Goal: Transaction & Acquisition: Download file/media

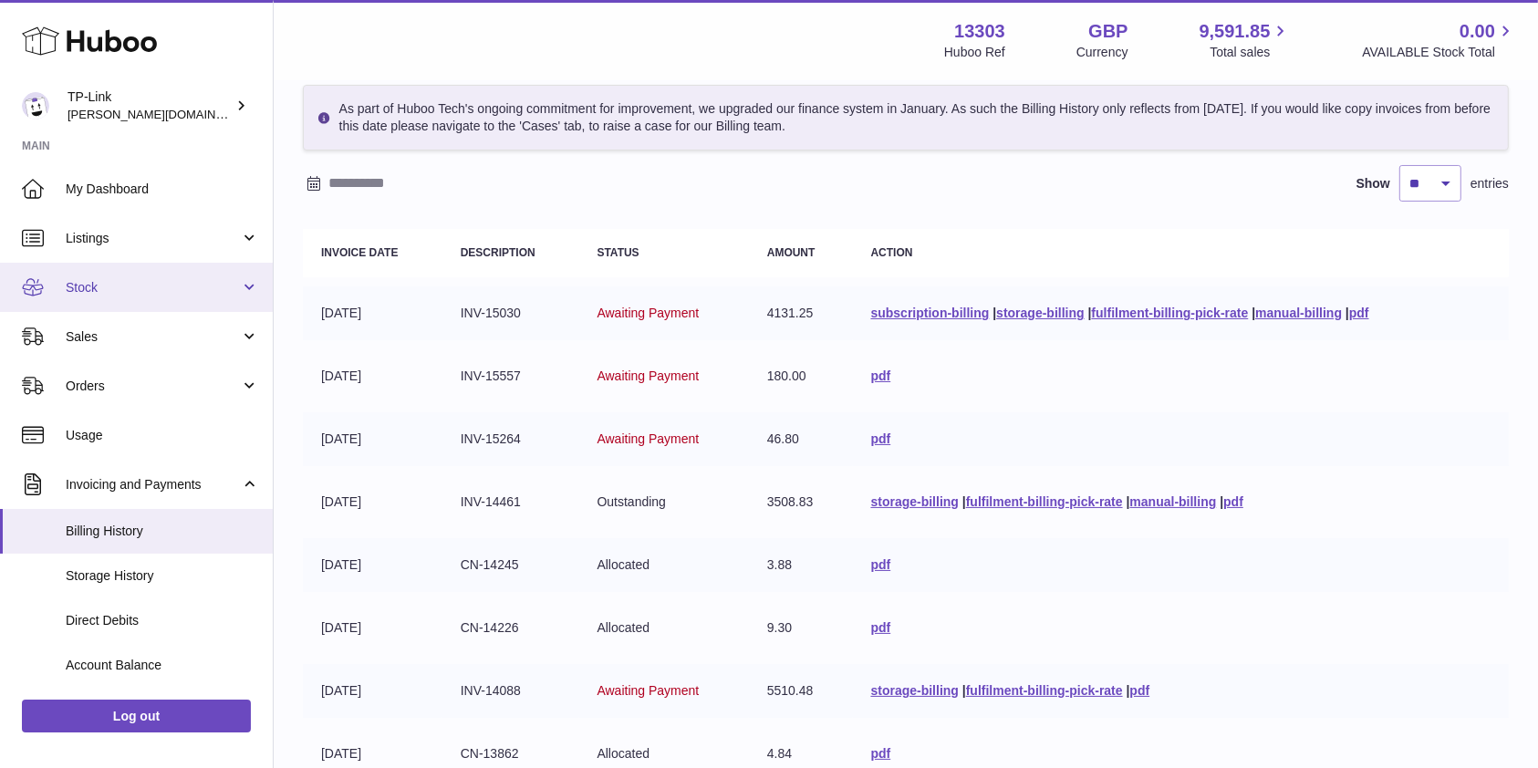
click at [129, 299] on link "Stock" at bounding box center [136, 287] width 273 height 49
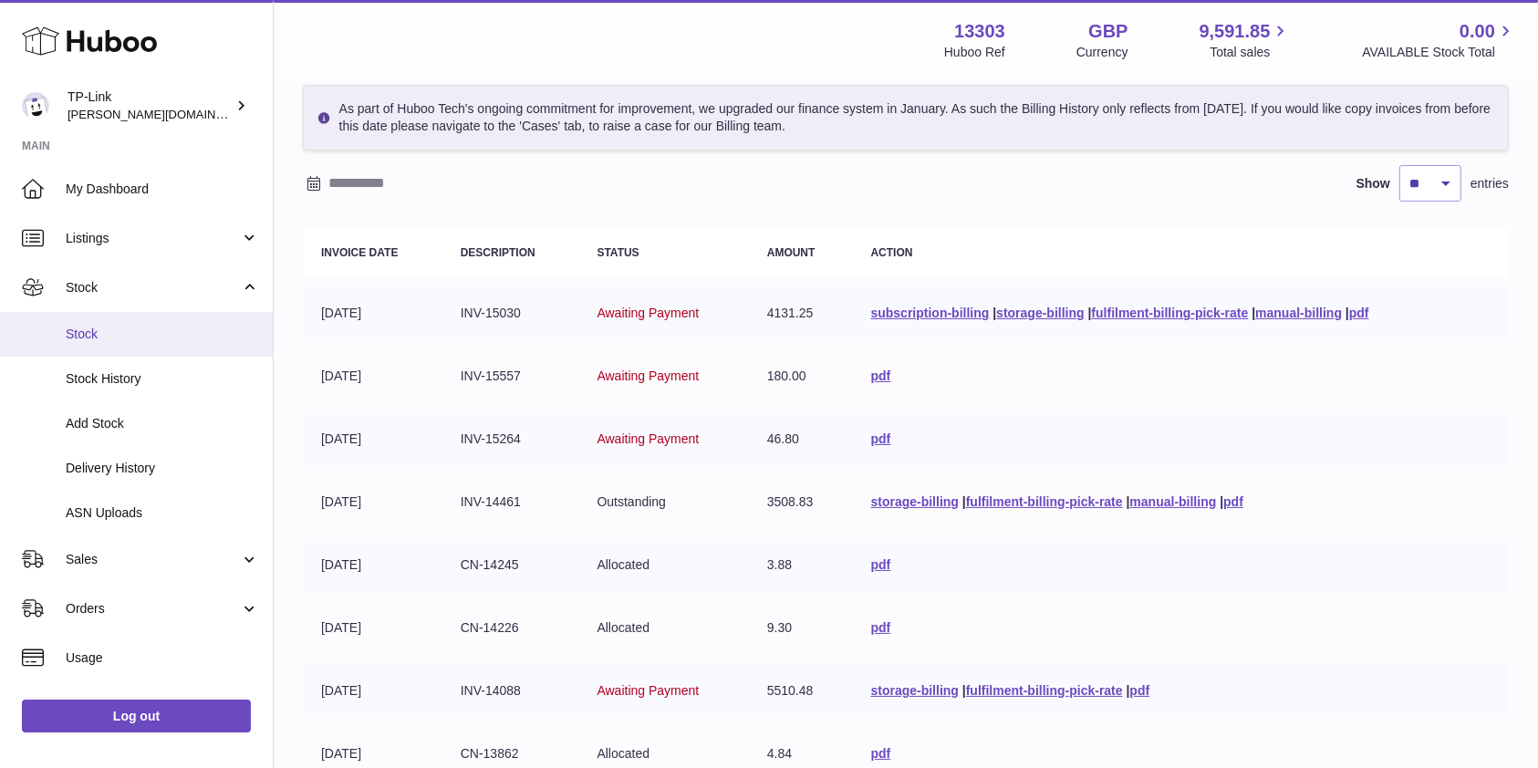
click at [131, 336] on span "Stock" at bounding box center [162, 334] width 193 height 17
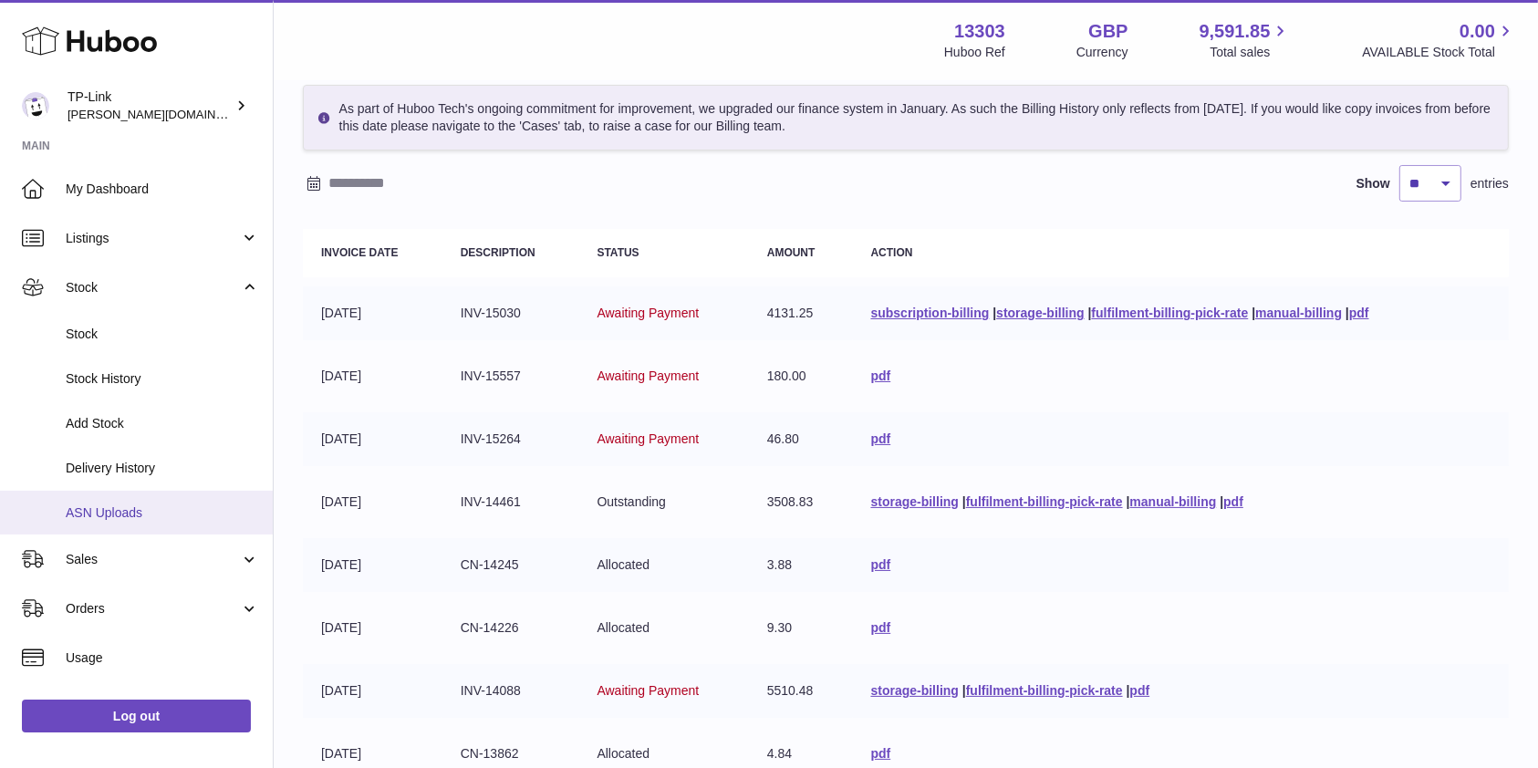
click at [113, 507] on span "ASN Uploads" at bounding box center [162, 513] width 193 height 17
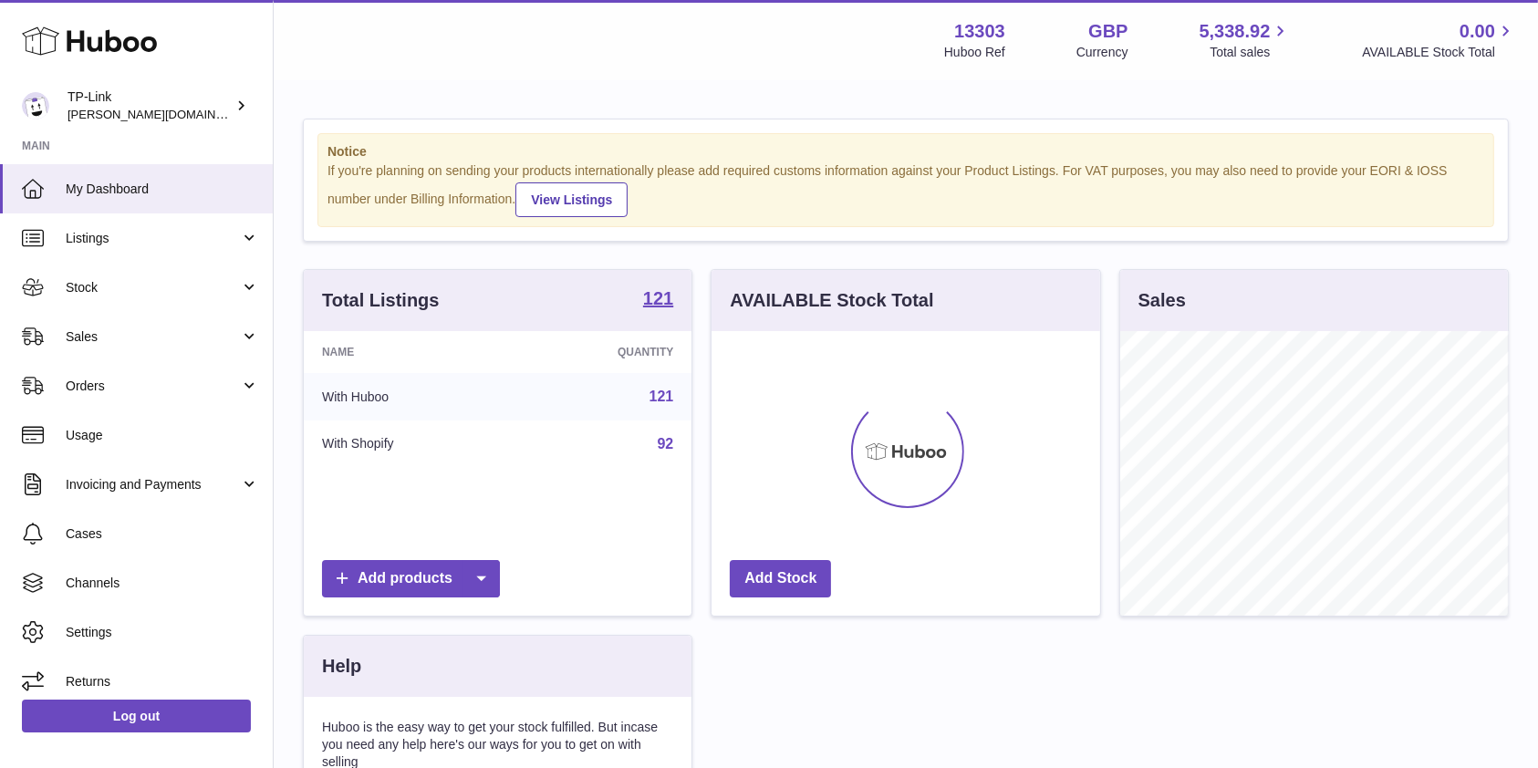
scroll to position [285, 388]
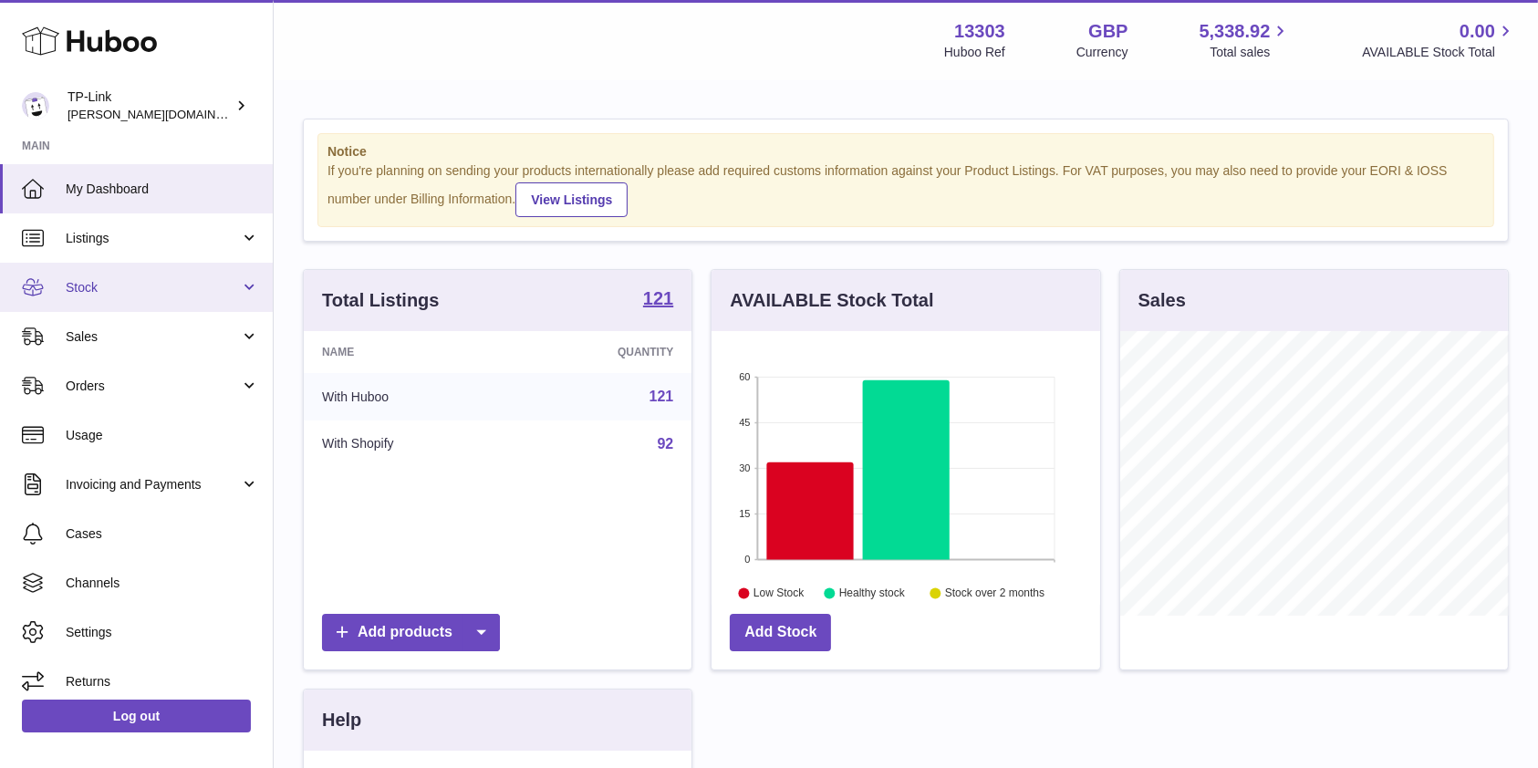
click at [163, 295] on span "Stock" at bounding box center [153, 287] width 174 height 17
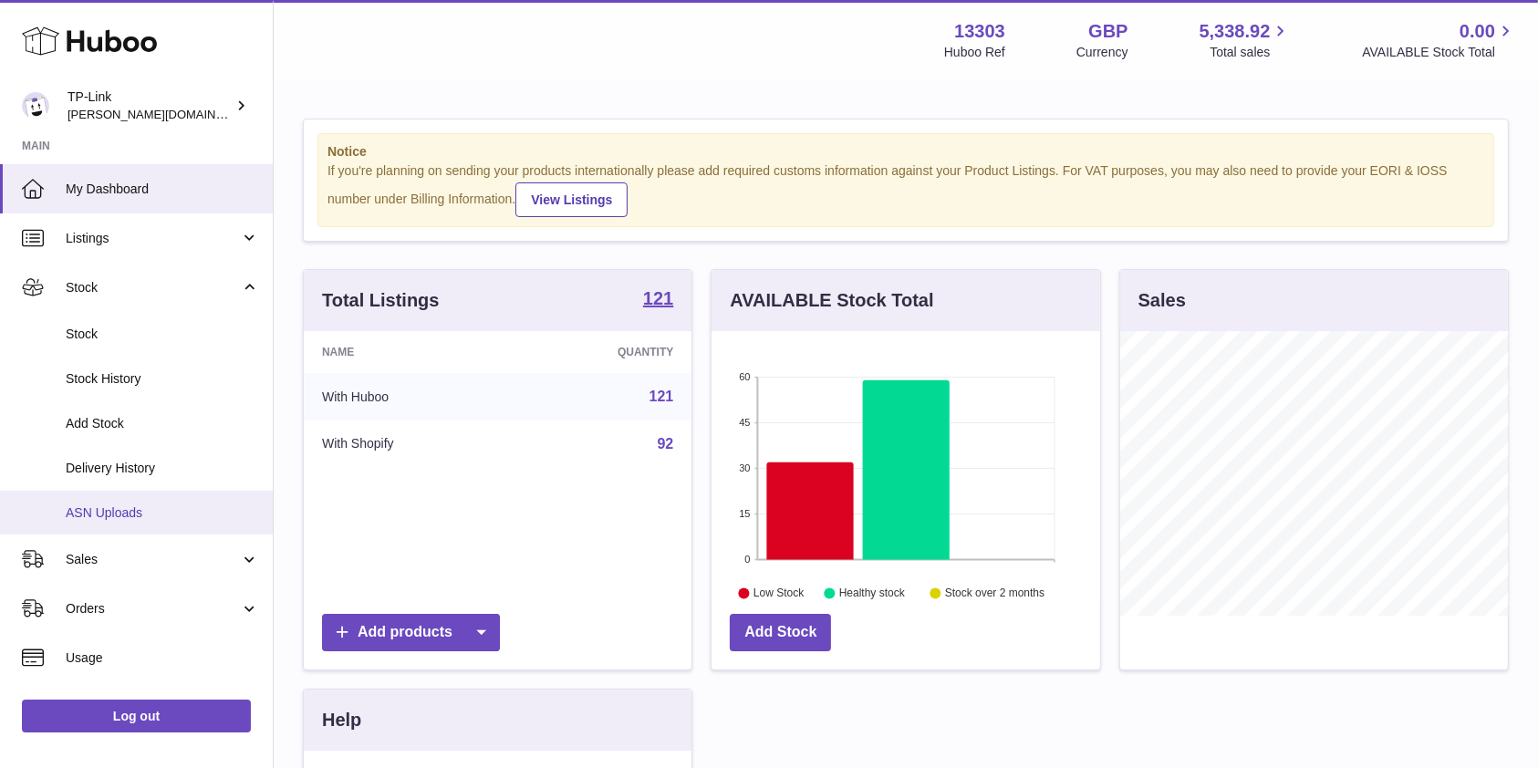
click at [138, 518] on span "ASN Uploads" at bounding box center [162, 513] width 193 height 17
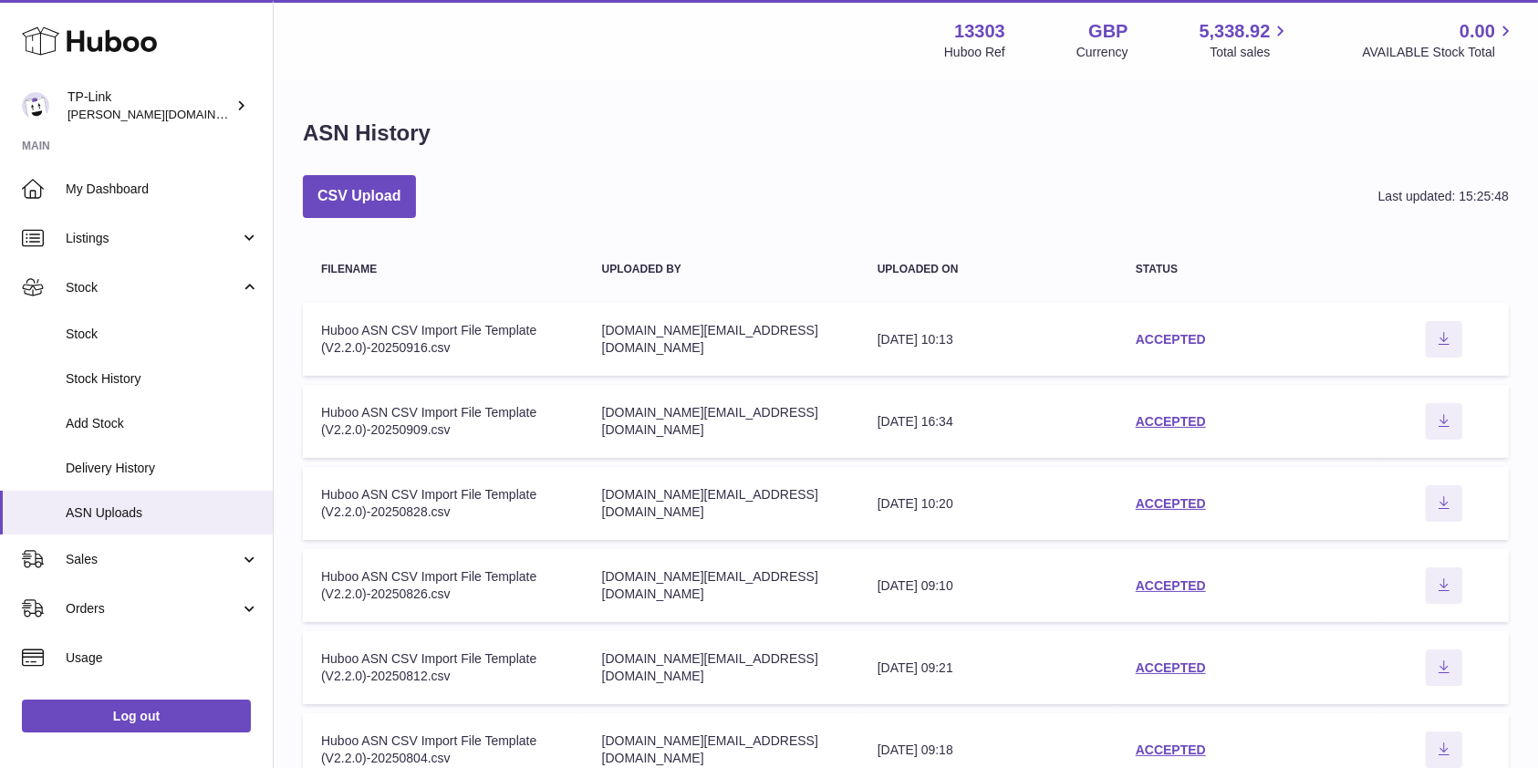
click at [1173, 336] on link "ACCEPTED" at bounding box center [1171, 339] width 70 height 15
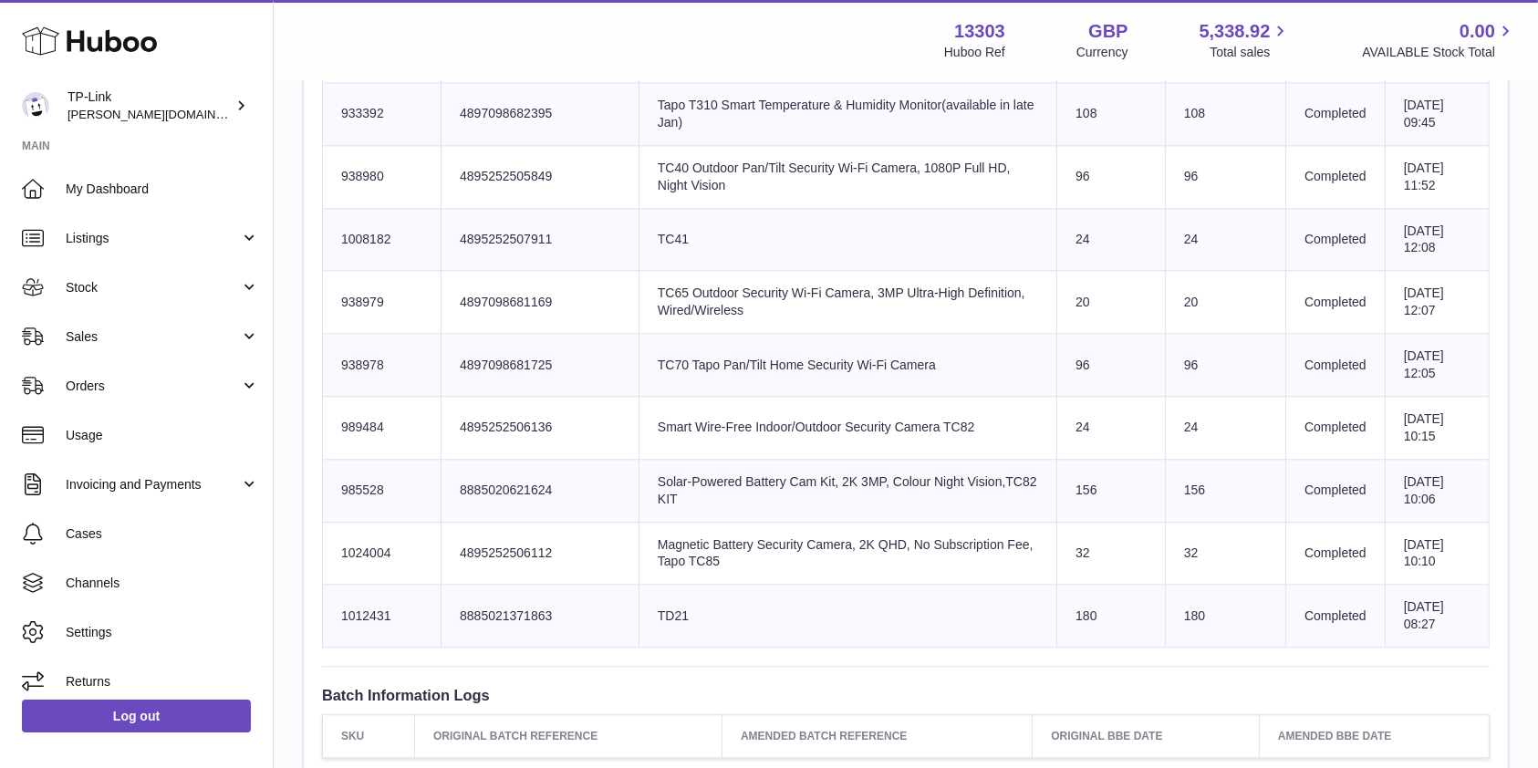
scroll to position [4379, 0]
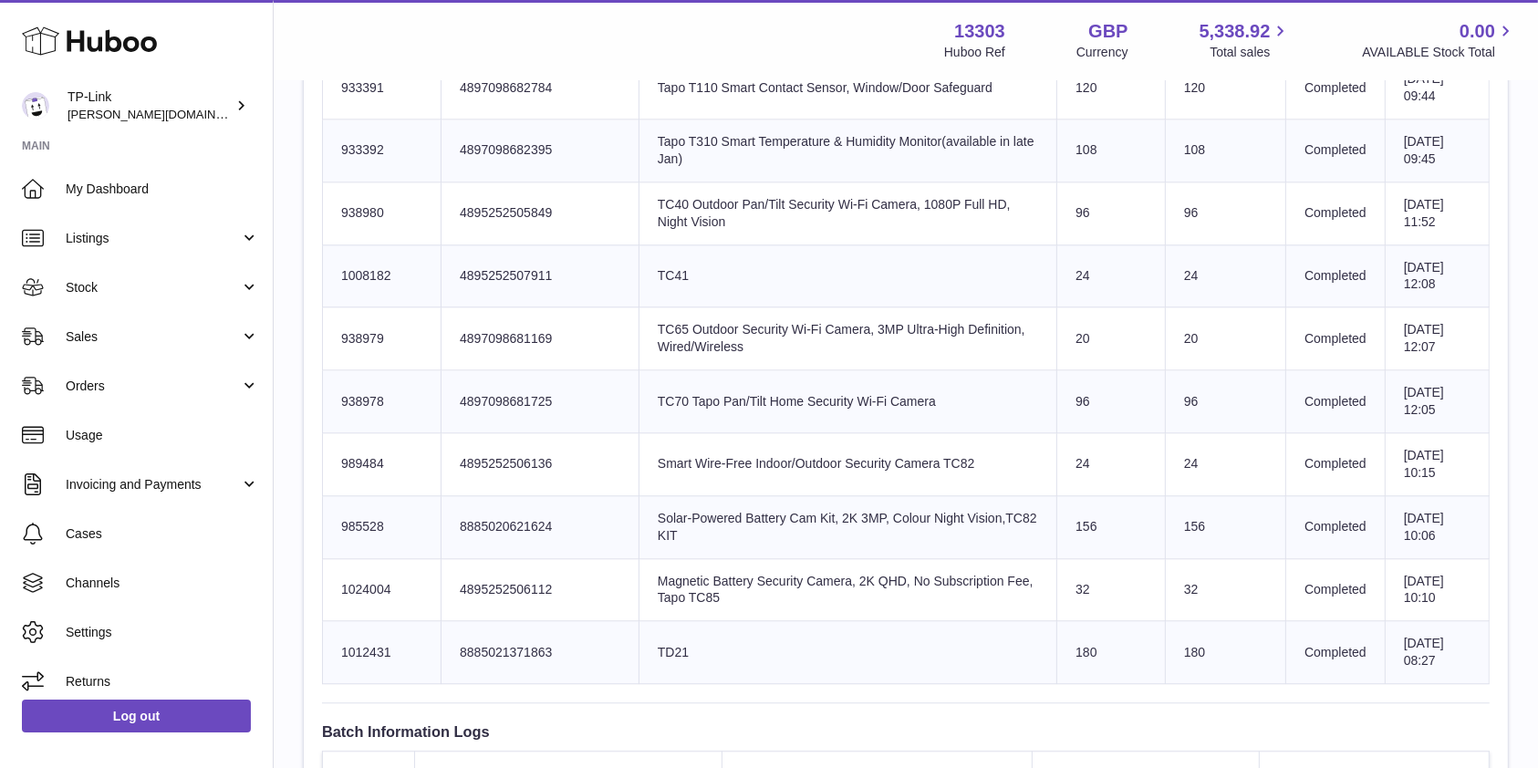
drag, startPoint x: 1201, startPoint y: 591, endPoint x: 1186, endPoint y: 424, distance: 167.6
click at [1185, 401] on td "96" at bounding box center [1225, 401] width 120 height 63
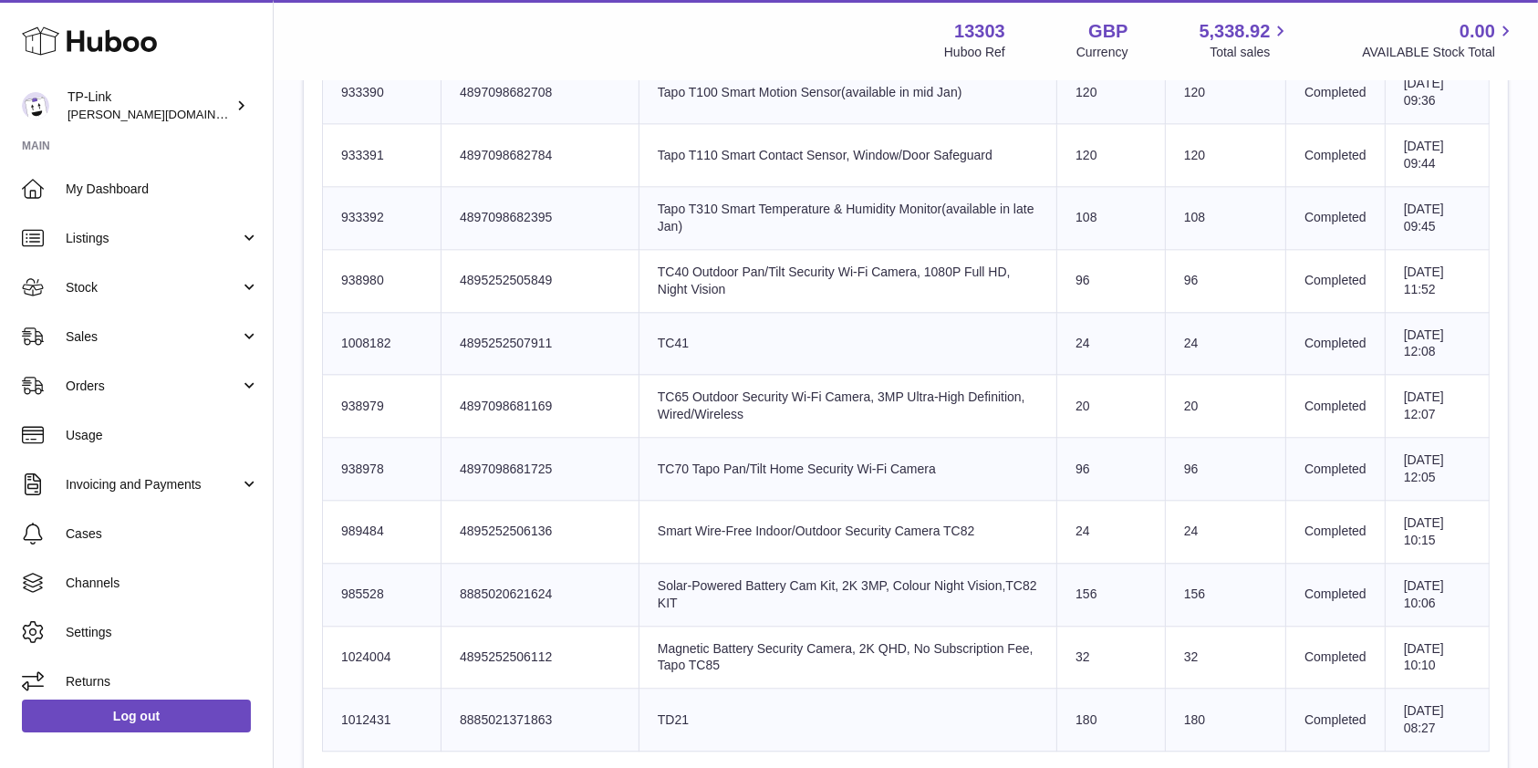
scroll to position [4257, 0]
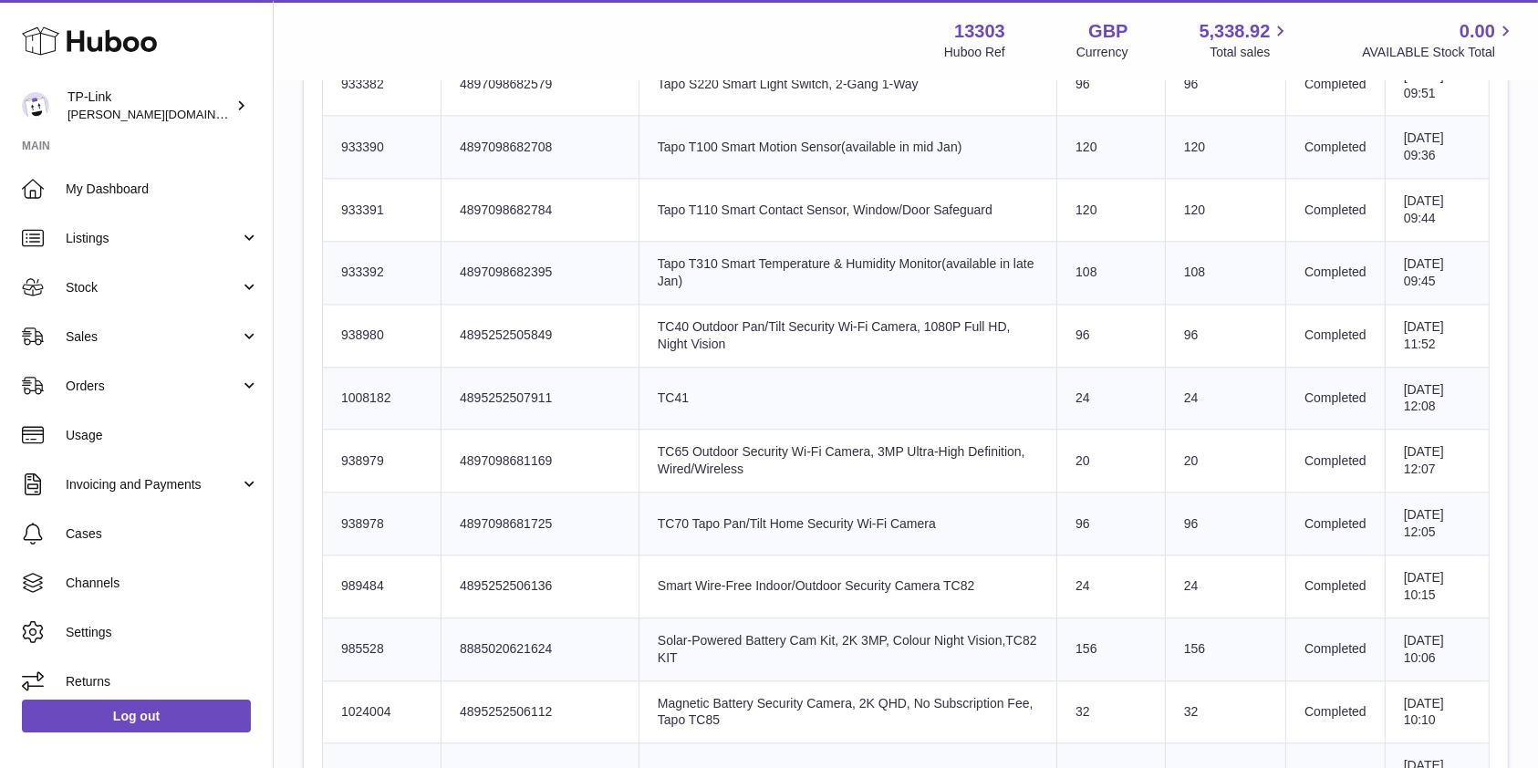
drag, startPoint x: 1185, startPoint y: 461, endPoint x: 1093, endPoint y: 447, distance: 93.2
click at [1093, 447] on tr "Huboo SKU Number 938979 Client Identifier 4897098681169 Product title TC65 Outd…" at bounding box center [906, 461] width 1167 height 63
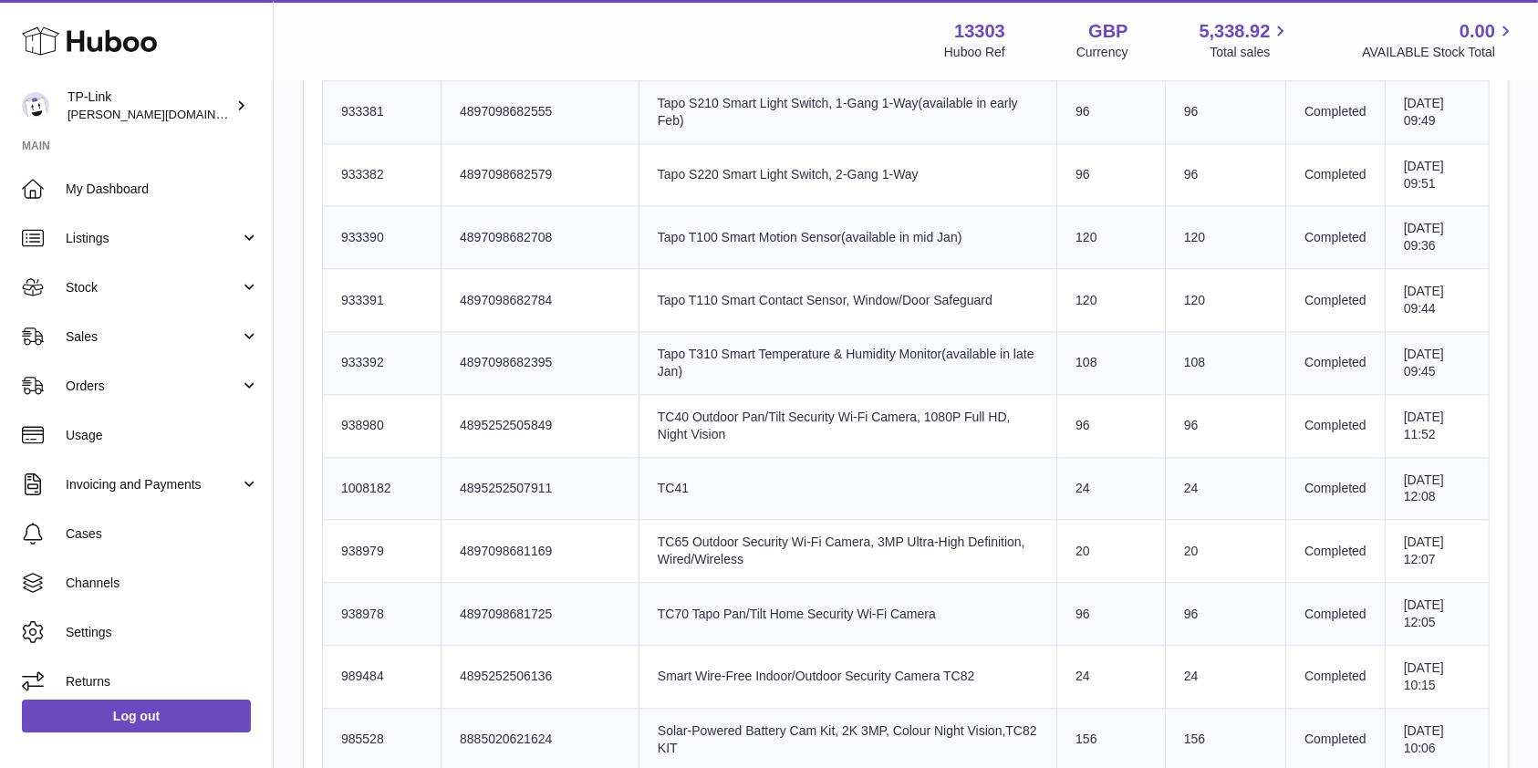
scroll to position [4136, 0]
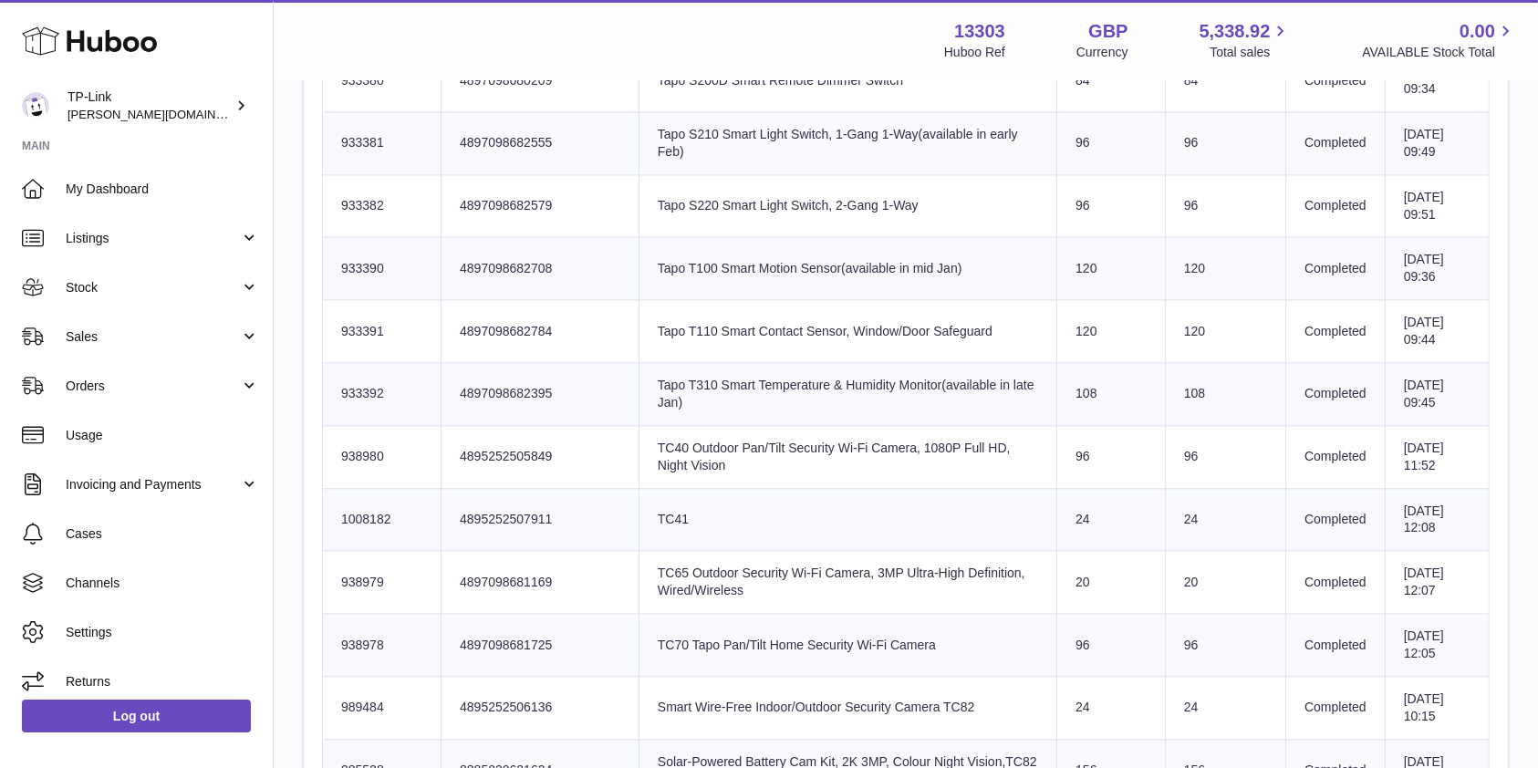
drag, startPoint x: 1184, startPoint y: 505, endPoint x: 1132, endPoint y: 494, distance: 53.1
click at [1132, 494] on tr "Huboo SKU Number 1008182 Client Identifier 4895252507911 Product title TC41 Sen…" at bounding box center [906, 519] width 1167 height 63
drag, startPoint x: 1167, startPoint y: 444, endPoint x: 1152, endPoint y: 446, distance: 14.7
click at [1165, 446] on td "96" at bounding box center [1225, 456] width 120 height 63
drag, startPoint x: 1194, startPoint y: 401, endPoint x: 1153, endPoint y: 384, distance: 44.2
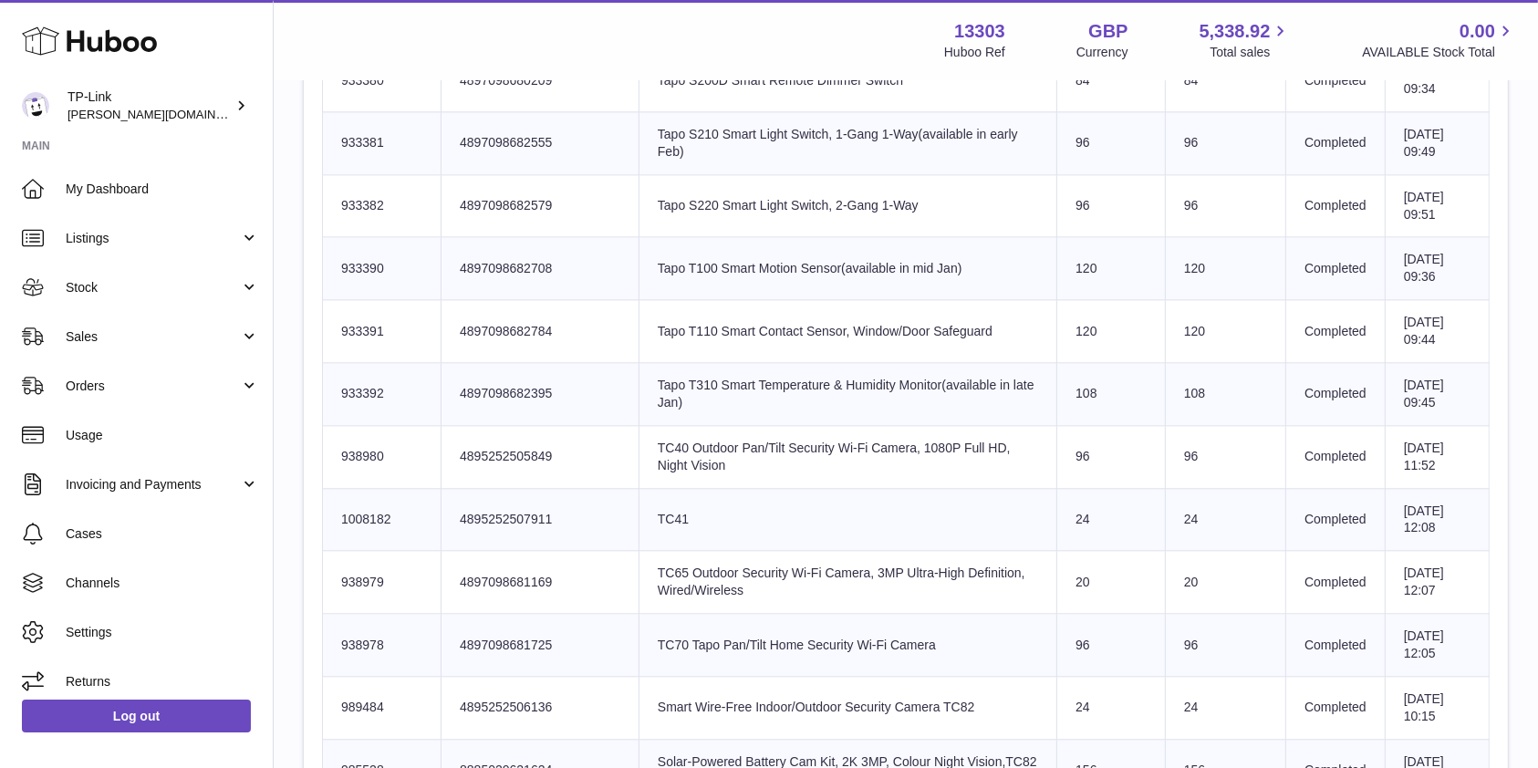
click at [1165, 384] on td "108" at bounding box center [1225, 394] width 120 height 63
drag, startPoint x: 1176, startPoint y: 324, endPoint x: 1150, endPoint y: 367, distance: 50.4
click at [1165, 325] on td "120" at bounding box center [1225, 331] width 120 height 63
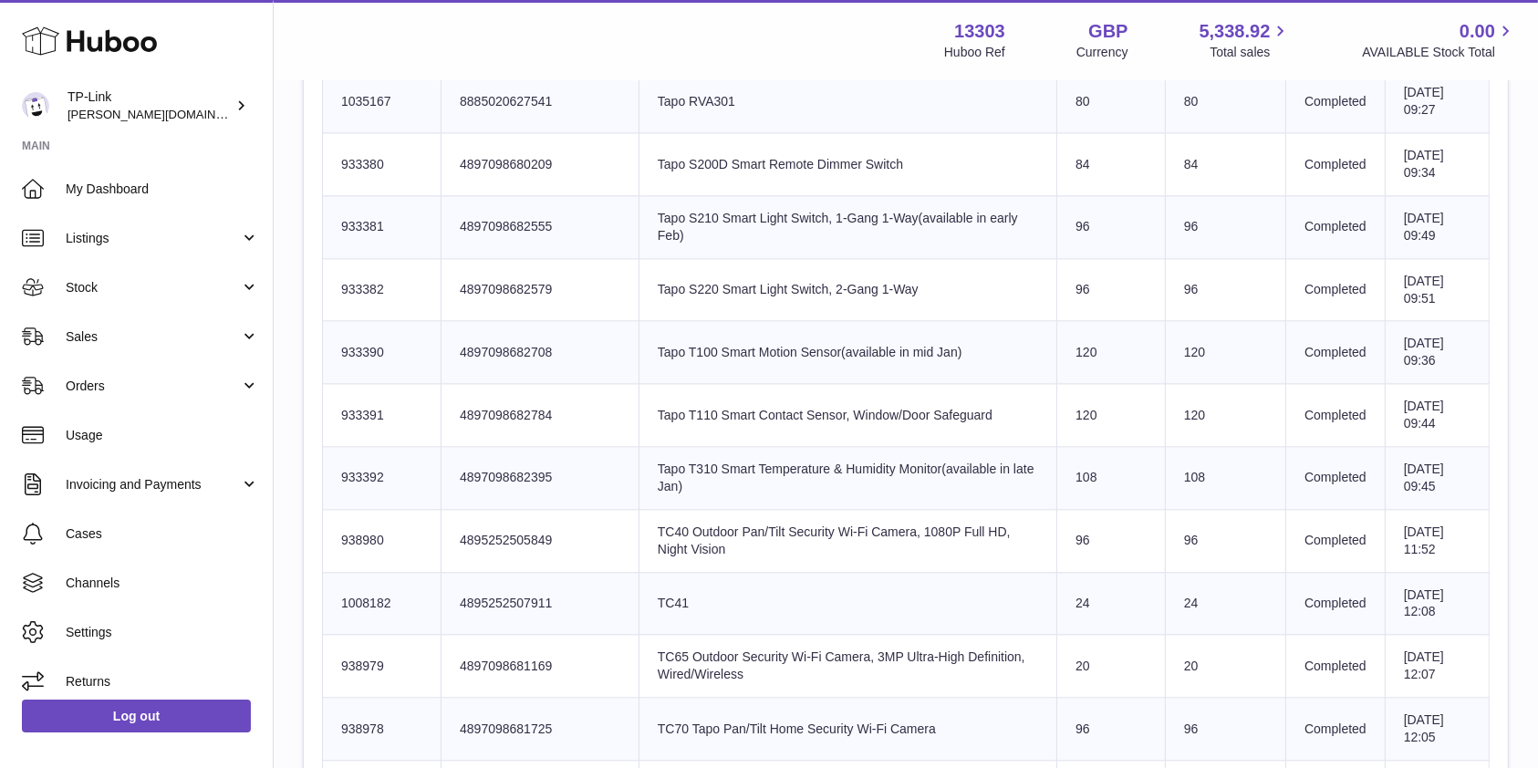
scroll to position [4014, 0]
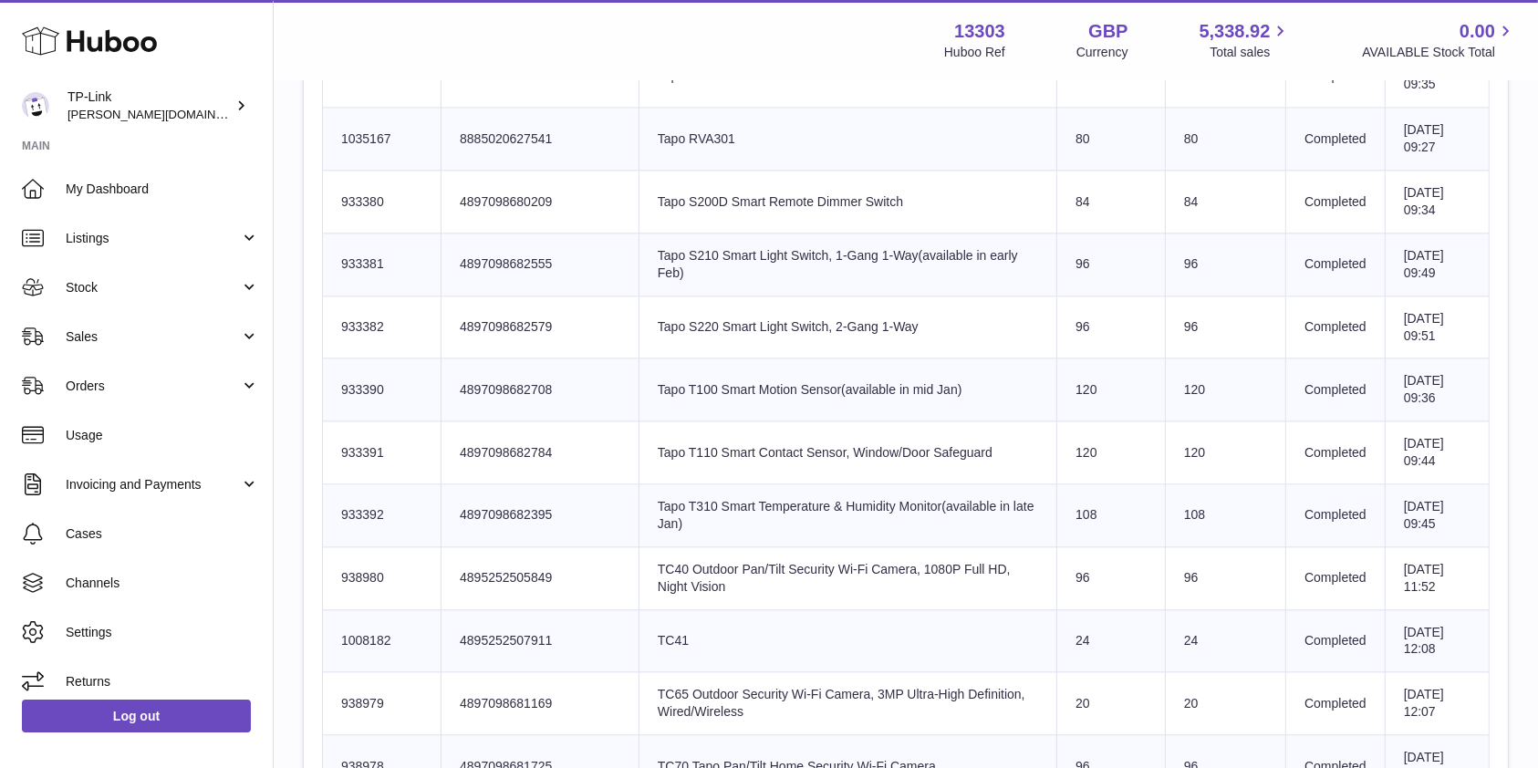
drag, startPoint x: 1185, startPoint y: 382, endPoint x: 1153, endPoint y: 382, distance: 31.9
click at [1165, 382] on td "120" at bounding box center [1225, 390] width 120 height 63
drag, startPoint x: 1178, startPoint y: 301, endPoint x: 1160, endPoint y: 317, distance: 23.3
click at [1165, 311] on td "96" at bounding box center [1225, 327] width 120 height 63
drag, startPoint x: 1175, startPoint y: 259, endPoint x: 1160, endPoint y: 259, distance: 14.6
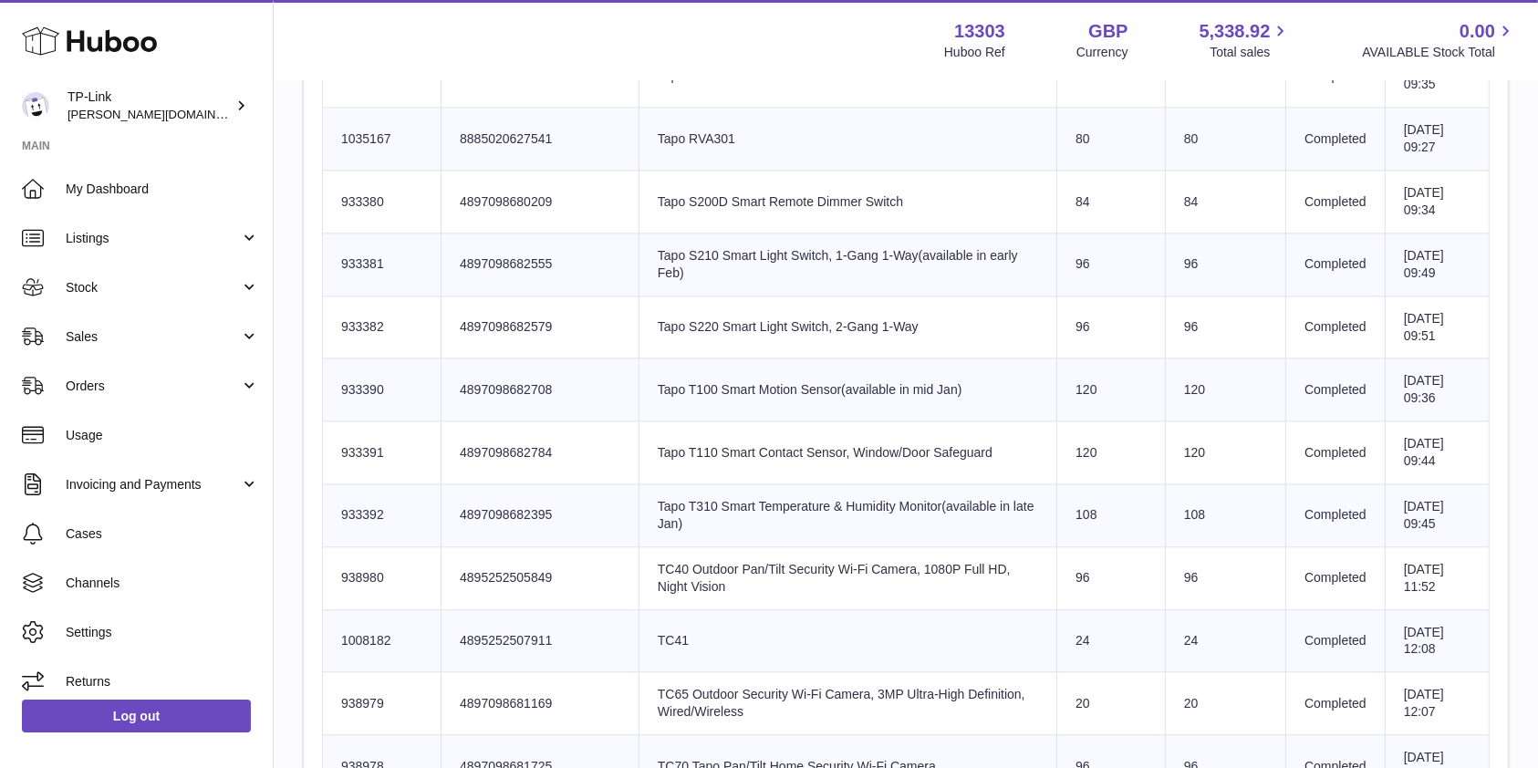
click at [1165, 259] on td "96" at bounding box center [1225, 264] width 120 height 63
click at [1201, 403] on td "120" at bounding box center [1225, 390] width 120 height 63
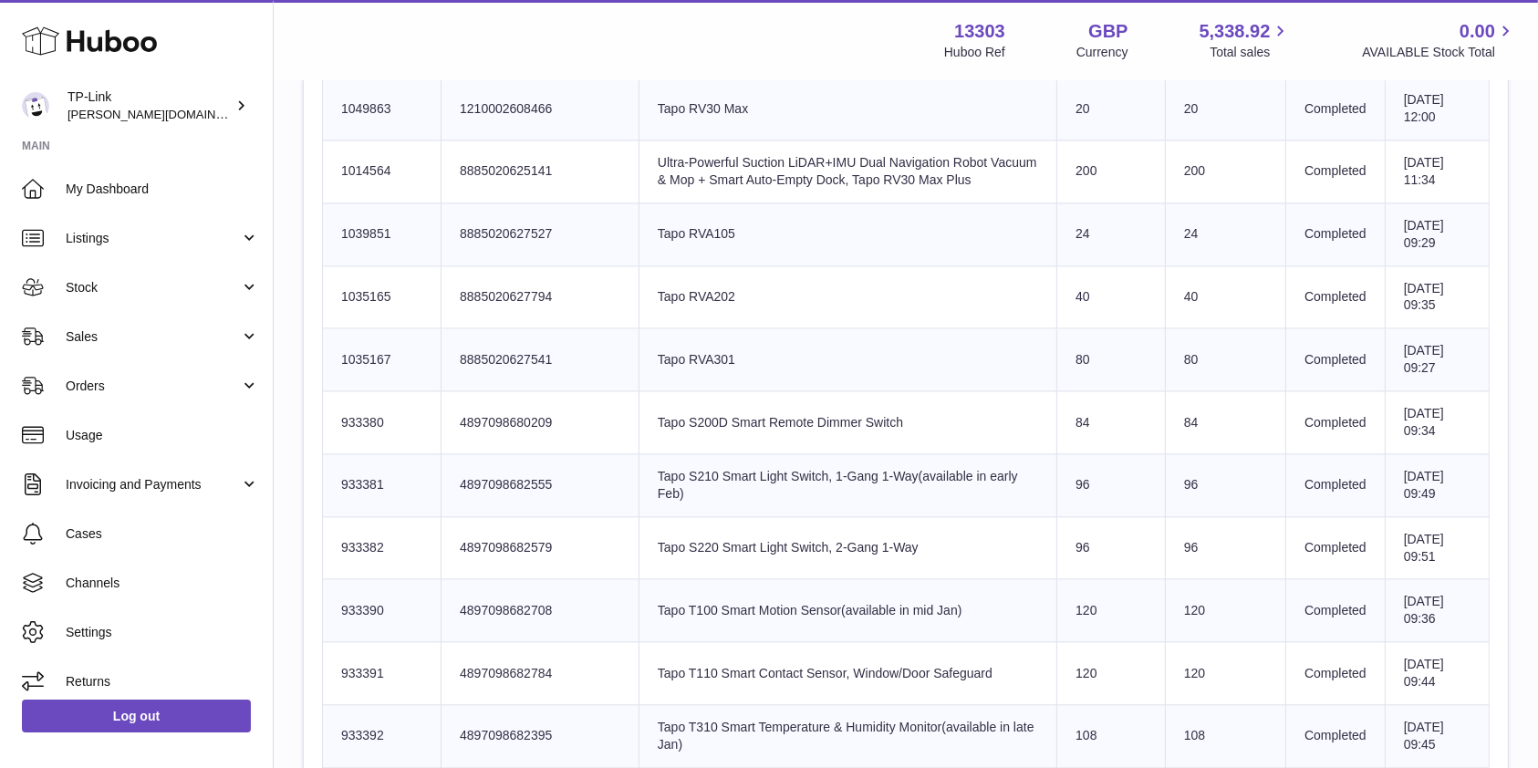
scroll to position [3771, 0]
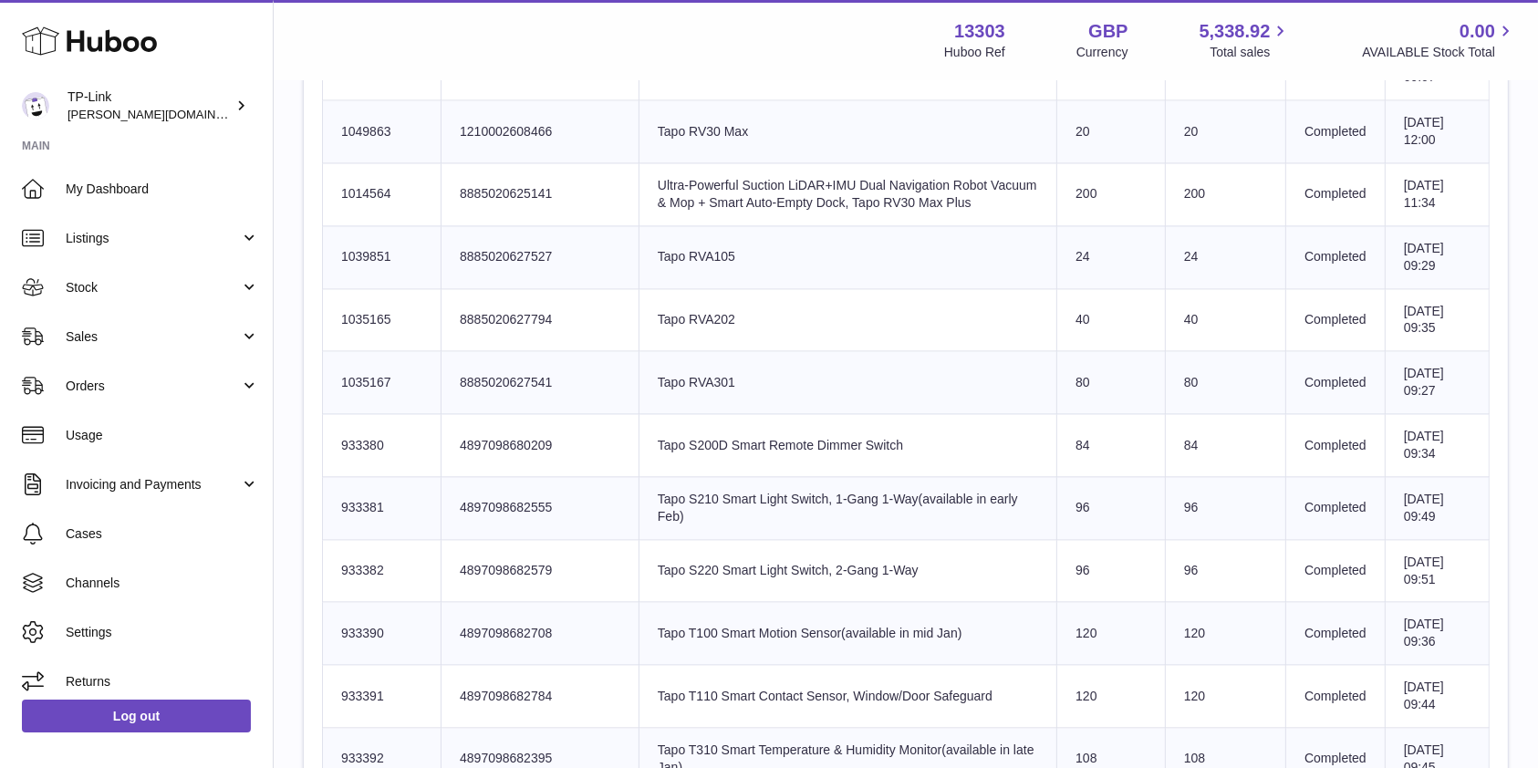
drag, startPoint x: 1176, startPoint y: 445, endPoint x: 1160, endPoint y: 442, distance: 15.9
click at [1165, 442] on td "84" at bounding box center [1225, 445] width 120 height 63
click at [1165, 373] on td "80" at bounding box center [1225, 382] width 120 height 63
drag, startPoint x: 1173, startPoint y: 310, endPoint x: 1146, endPoint y: 310, distance: 27.4
click at [1165, 310] on td "40" at bounding box center [1225, 319] width 120 height 63
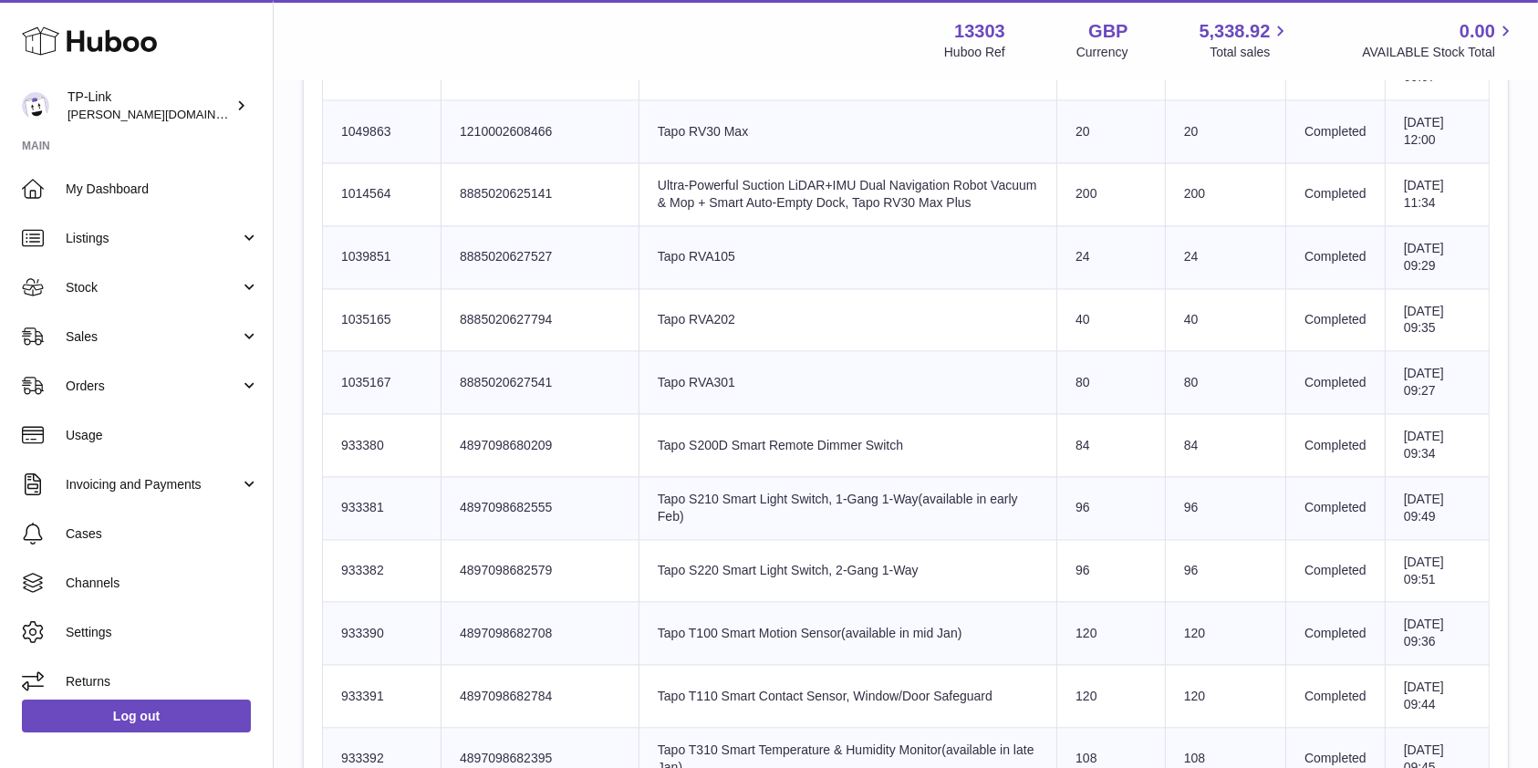
drag, startPoint x: 1178, startPoint y: 247, endPoint x: 1137, endPoint y: 251, distance: 41.2
click at [1137, 251] on tr "Huboo SKU Number 1039851 Client Identifier 8885020627527 Product title Tapo RVA…" at bounding box center [906, 256] width 1167 height 63
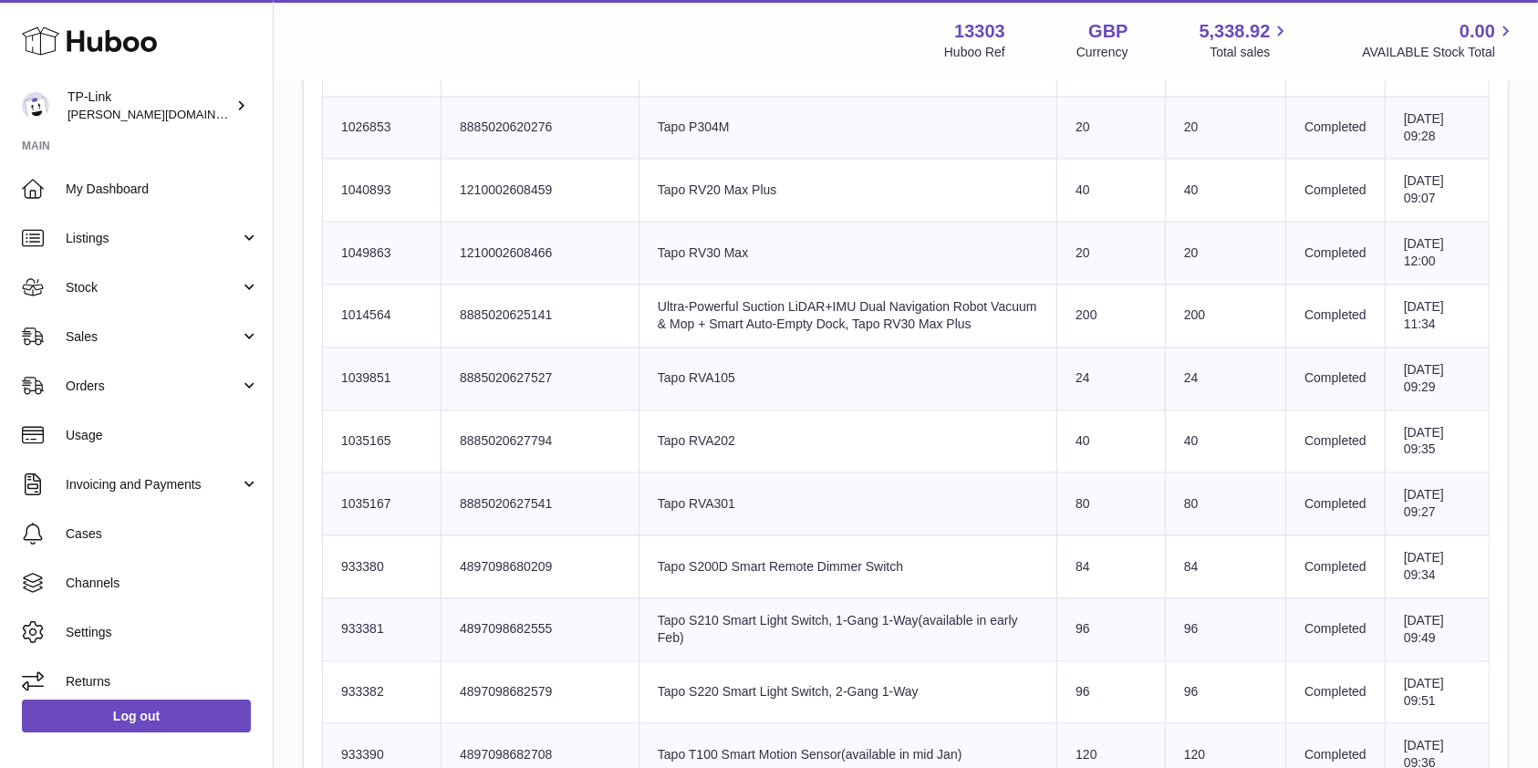
drag, startPoint x: 1195, startPoint y: 299, endPoint x: 1145, endPoint y: 303, distance: 50.3
click at [1165, 303] on td "200" at bounding box center [1225, 316] width 120 height 63
click at [1135, 243] on tr "Huboo SKU Number 1049863 Client Identifier 1210002608466 Product title Tapo RV3…" at bounding box center [906, 253] width 1167 height 63
click at [1187, 170] on td "40" at bounding box center [1225, 190] width 120 height 63
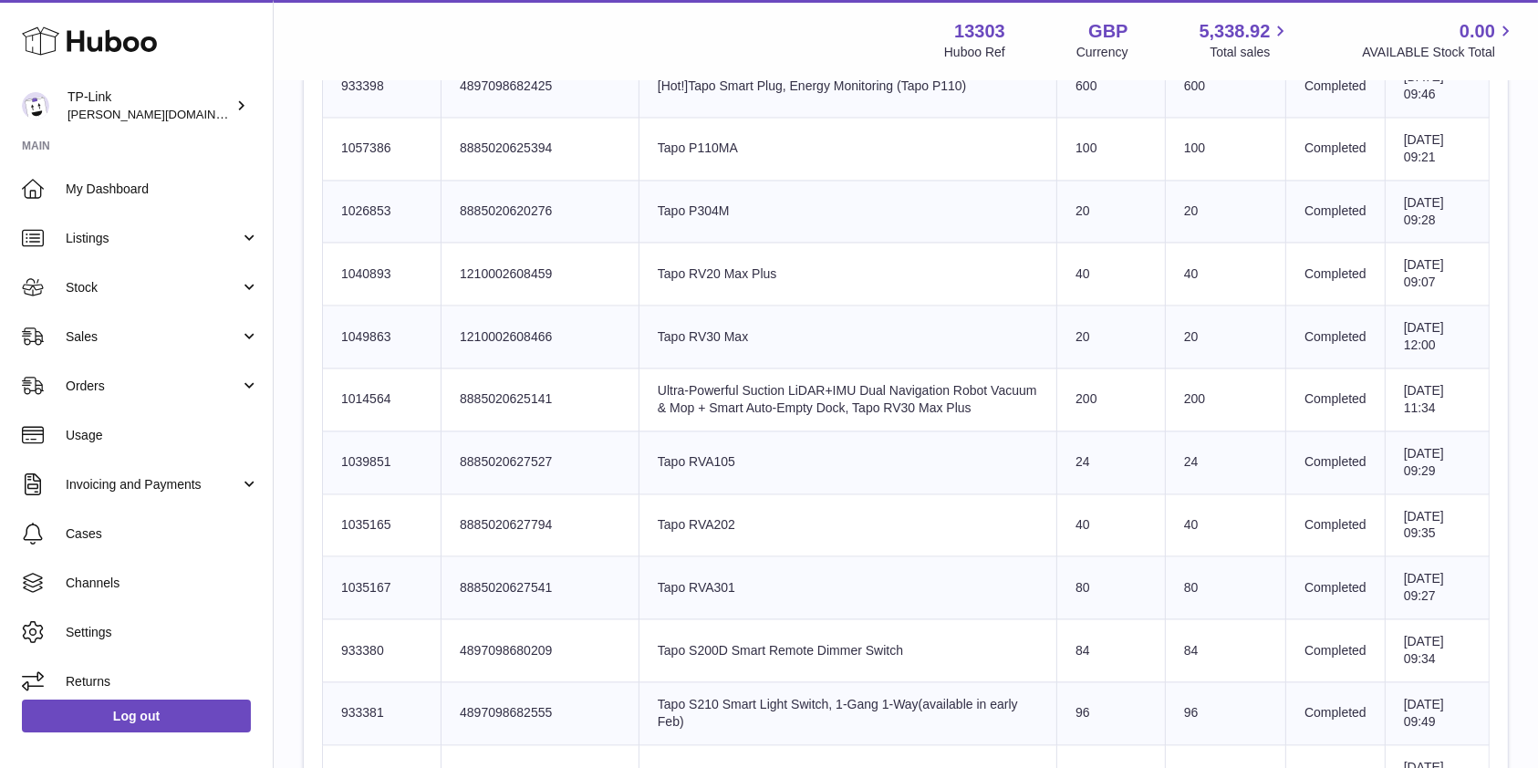
scroll to position [3527, 0]
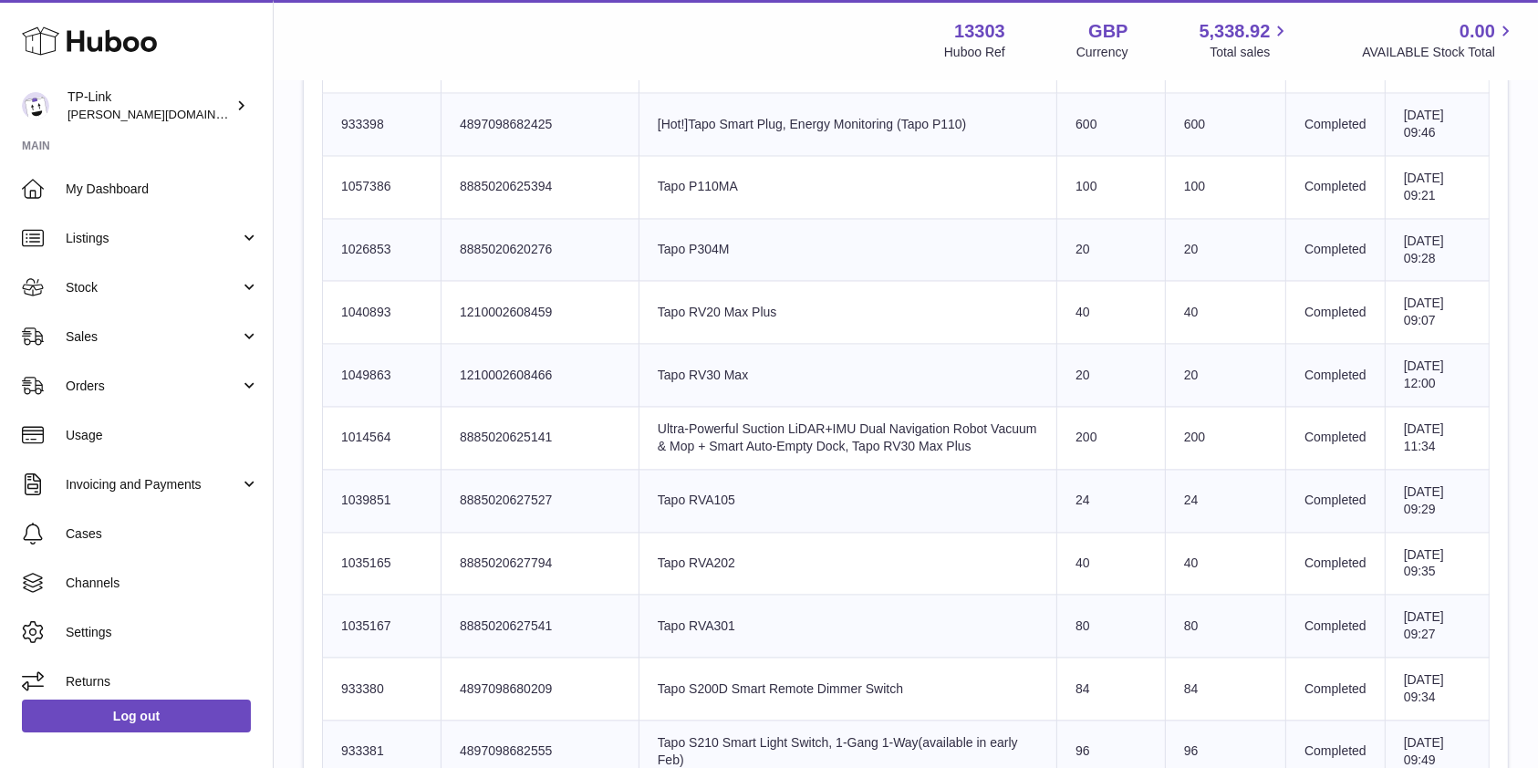
drag, startPoint x: 1187, startPoint y: 233, endPoint x: 1168, endPoint y: 234, distance: 19.2
click at [1168, 234] on td "20" at bounding box center [1225, 249] width 120 height 63
click at [1175, 182] on td "100" at bounding box center [1225, 186] width 120 height 63
click at [1167, 244] on td "20" at bounding box center [1225, 249] width 120 height 63
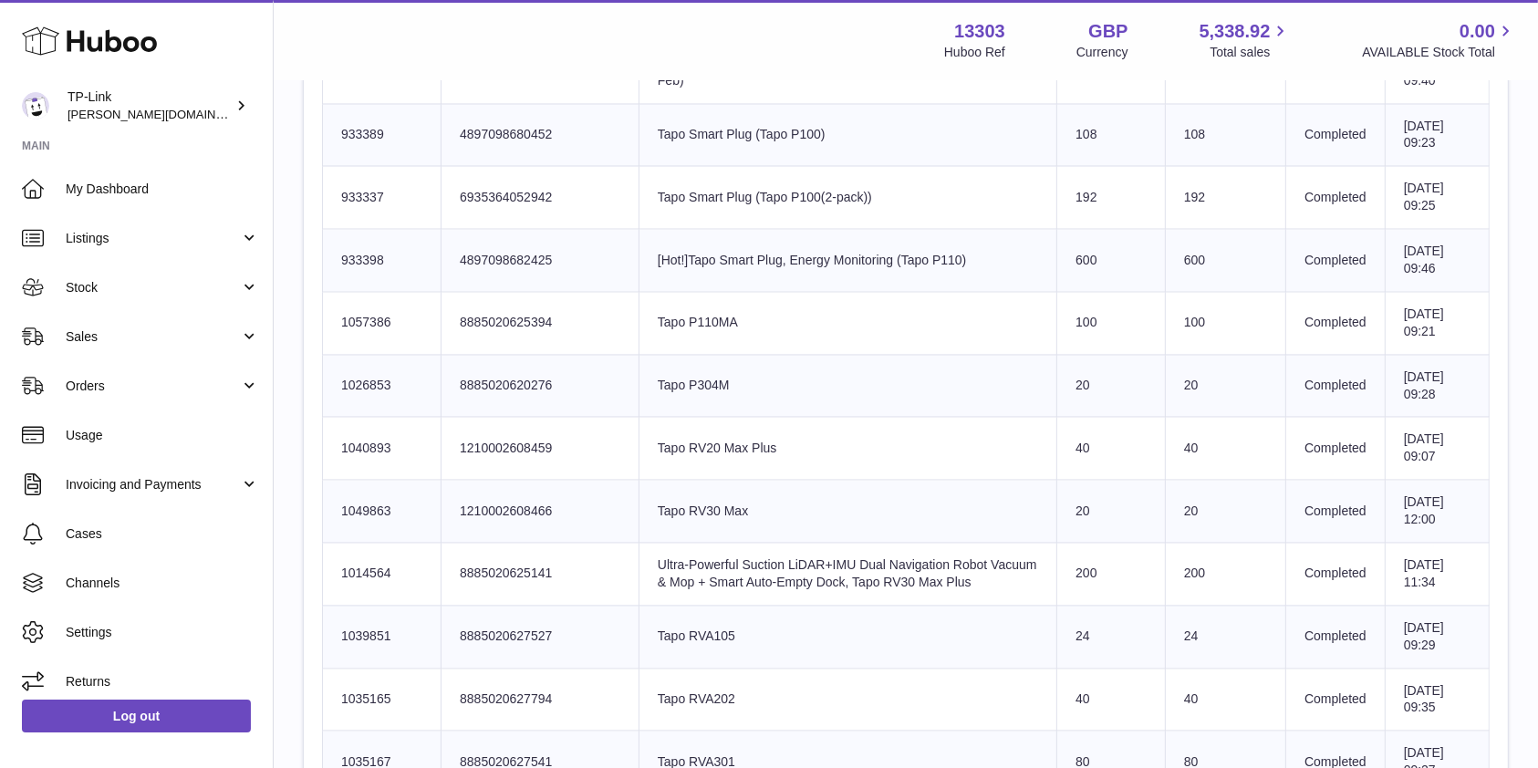
scroll to position [3284, 0]
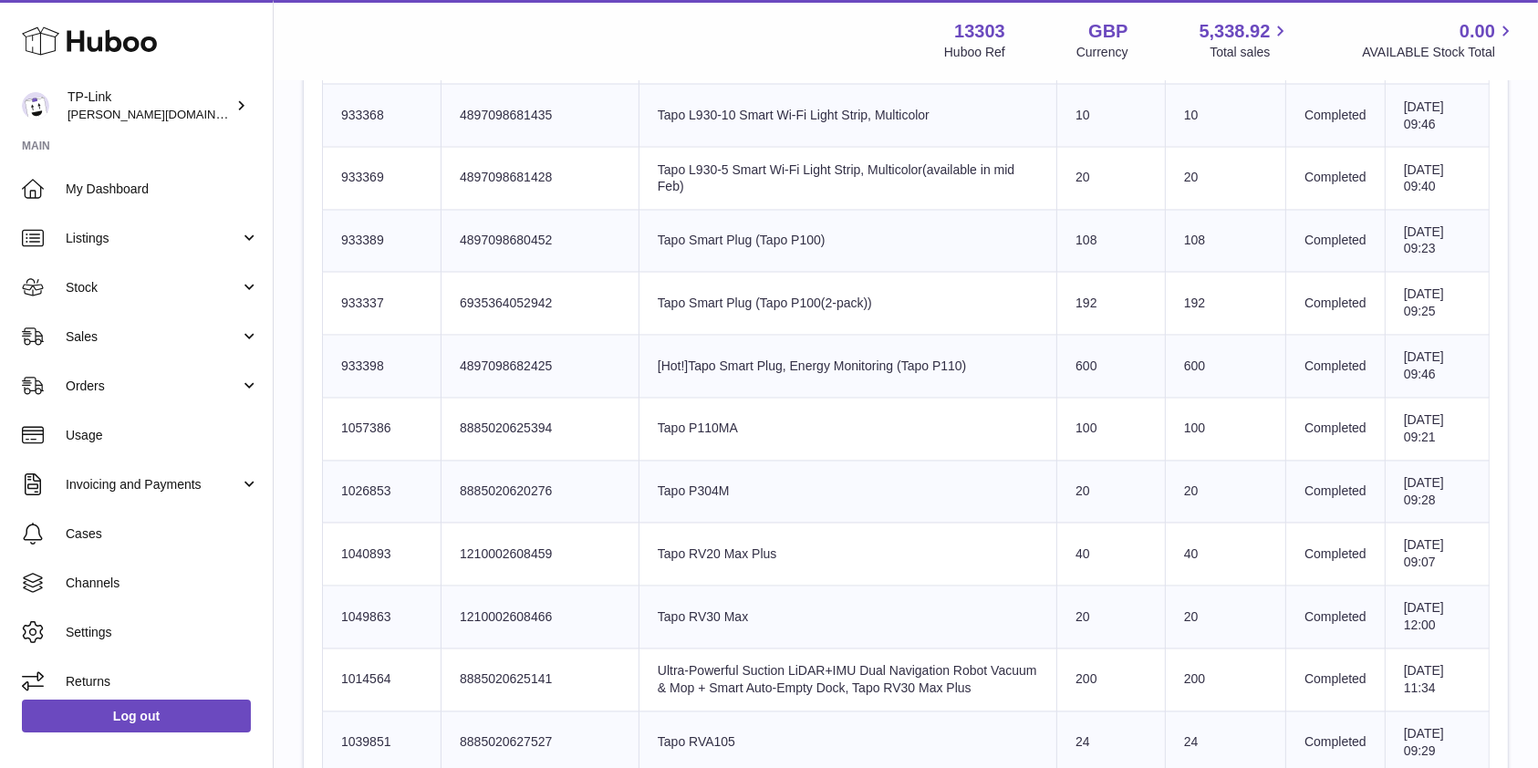
click at [1180, 347] on td "600" at bounding box center [1225, 367] width 120 height 63
click at [1176, 286] on td "192" at bounding box center [1225, 304] width 120 height 63
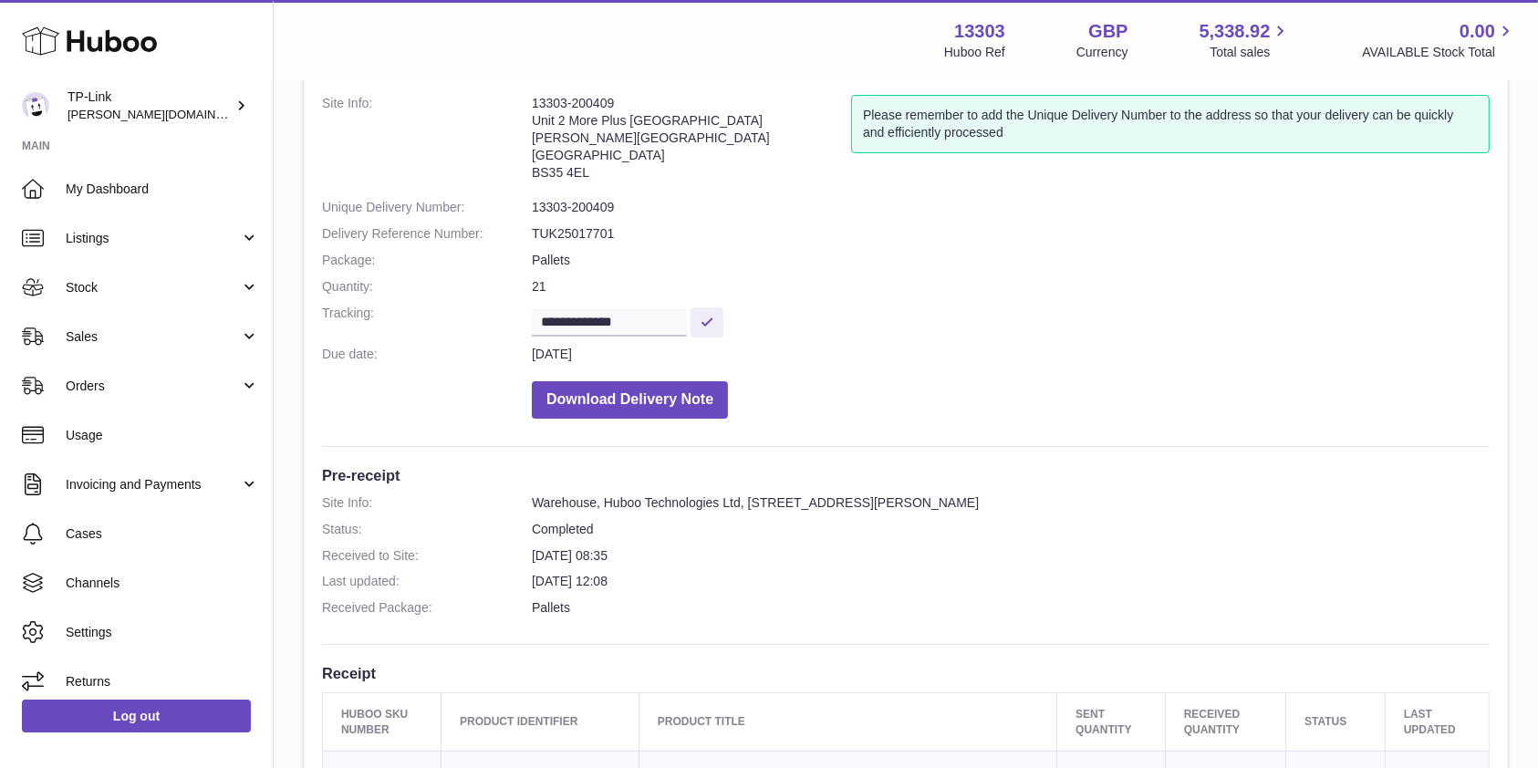
scroll to position [0, 0]
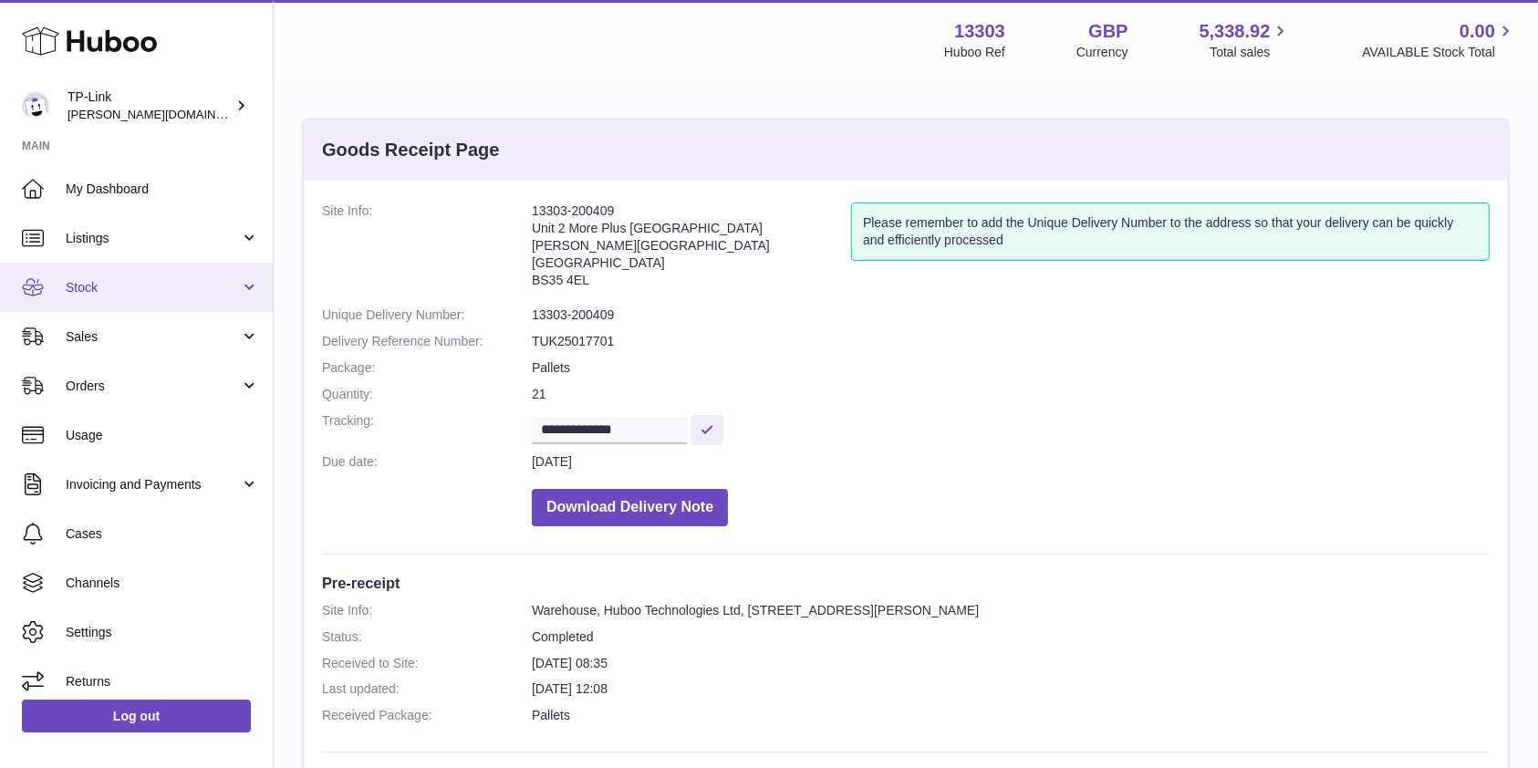
click at [133, 295] on span "Stock" at bounding box center [153, 287] width 174 height 17
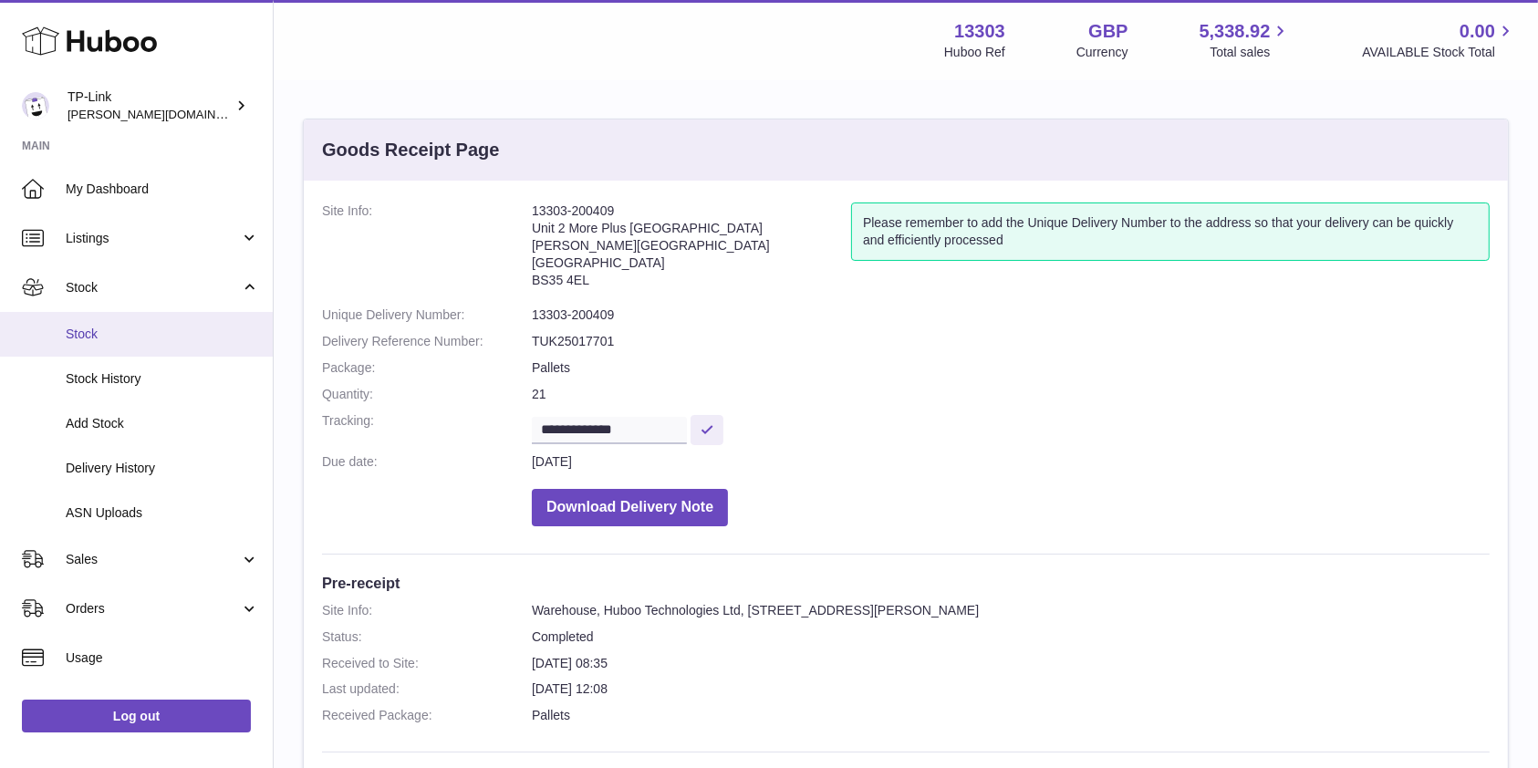
click at [104, 332] on span "Stock" at bounding box center [162, 334] width 193 height 17
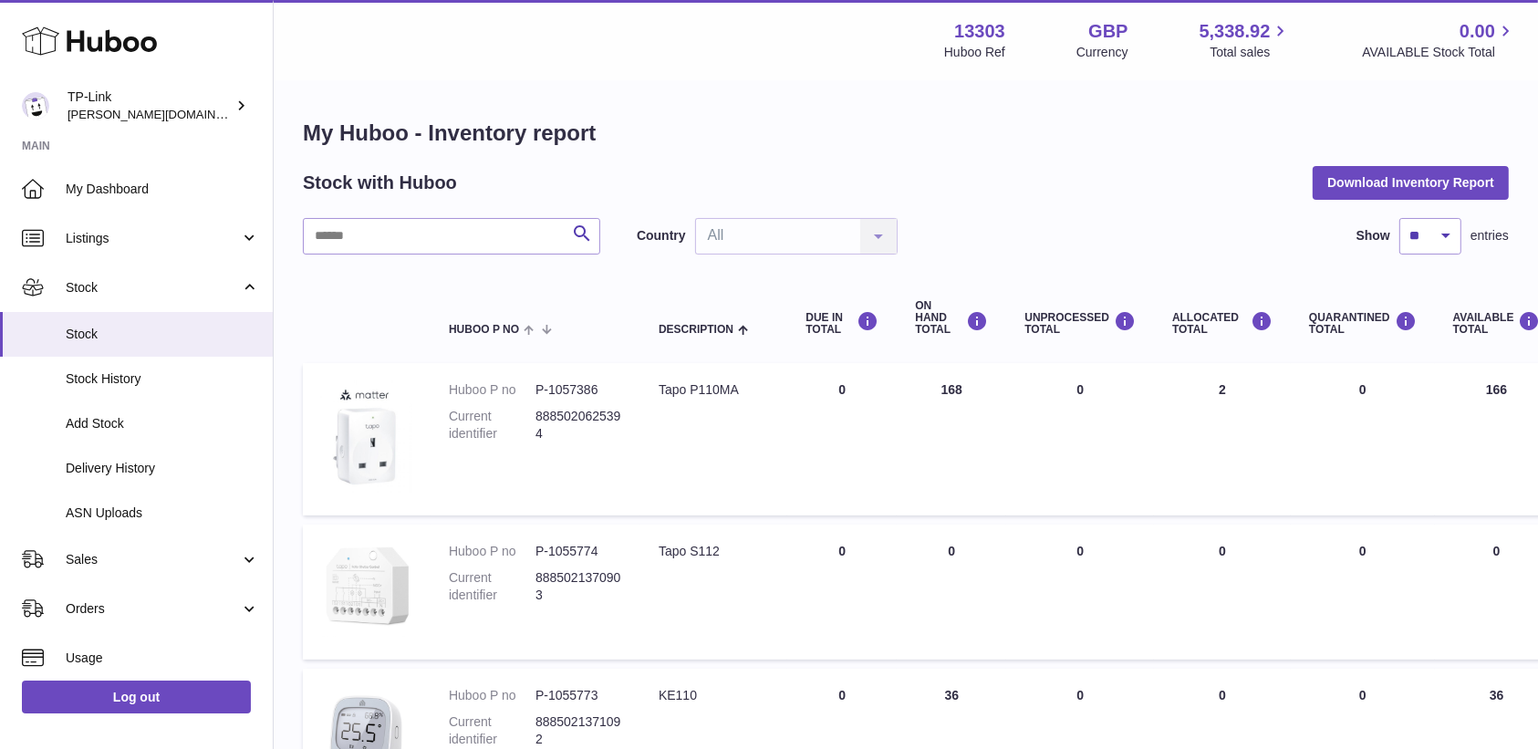
drag, startPoint x: 0, startPoint y: 0, endPoint x: 1146, endPoint y: 75, distance: 1148.3
click at [822, 75] on div "Menu Huboo 13303 Huboo Ref GBP Currency 5,338.92 Total sales 0.00 AVAILABLE Sto…" at bounding box center [906, 40] width 1264 height 80
click at [1413, 183] on button "Download Inventory Report" at bounding box center [1411, 182] width 196 height 33
click at [1079, 185] on div "Stock with Huboo Download Inventory Report" at bounding box center [906, 182] width 1206 height 33
click at [844, 140] on h1 "My Huboo - Inventory report" at bounding box center [906, 133] width 1206 height 29
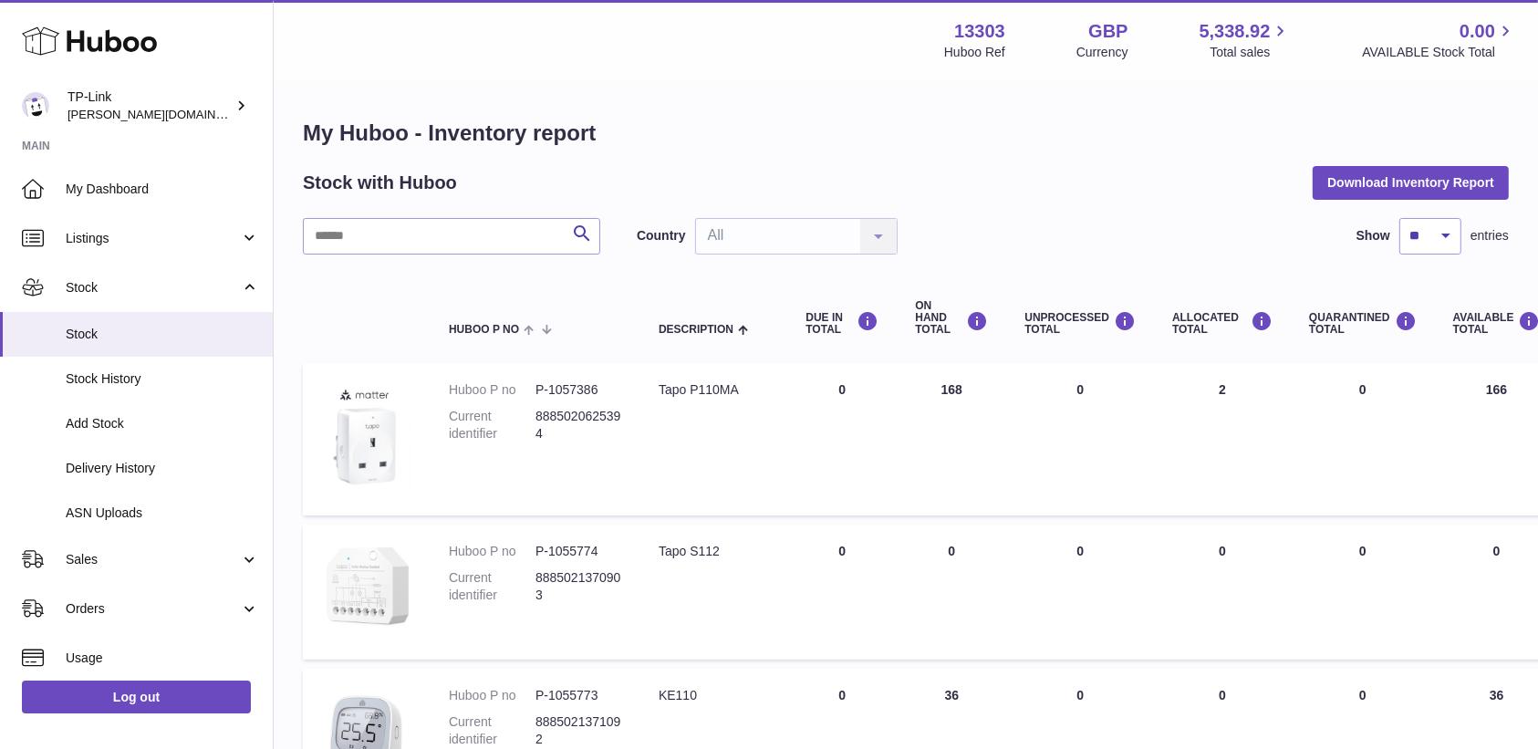
click at [1254, 142] on h1 "My Huboo - Inventory report" at bounding box center [906, 133] width 1206 height 29
click at [1275, 251] on div "Search Country All All No elements found. Consider changing the search query. L…" at bounding box center [906, 236] width 1206 height 36
